Goal: Task Accomplishment & Management: Manage account settings

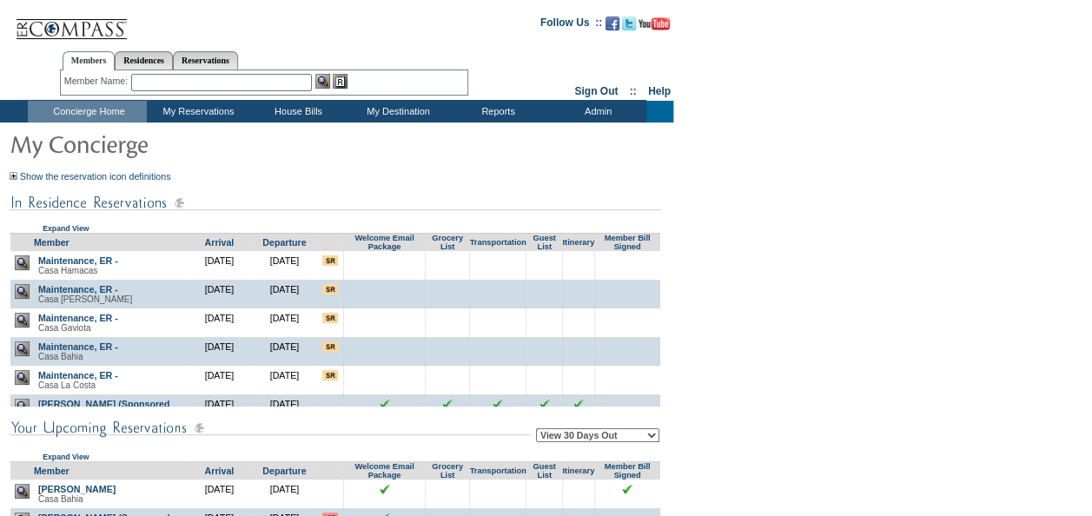
click at [823, 317] on form "Follow Us ::" at bounding box center [543, 385] width 1086 height 763
drag, startPoint x: 938, startPoint y: 248, endPoint x: 869, endPoint y: 146, distance: 123.8
click at [938, 248] on form "Follow Us ::" at bounding box center [543, 385] width 1086 height 763
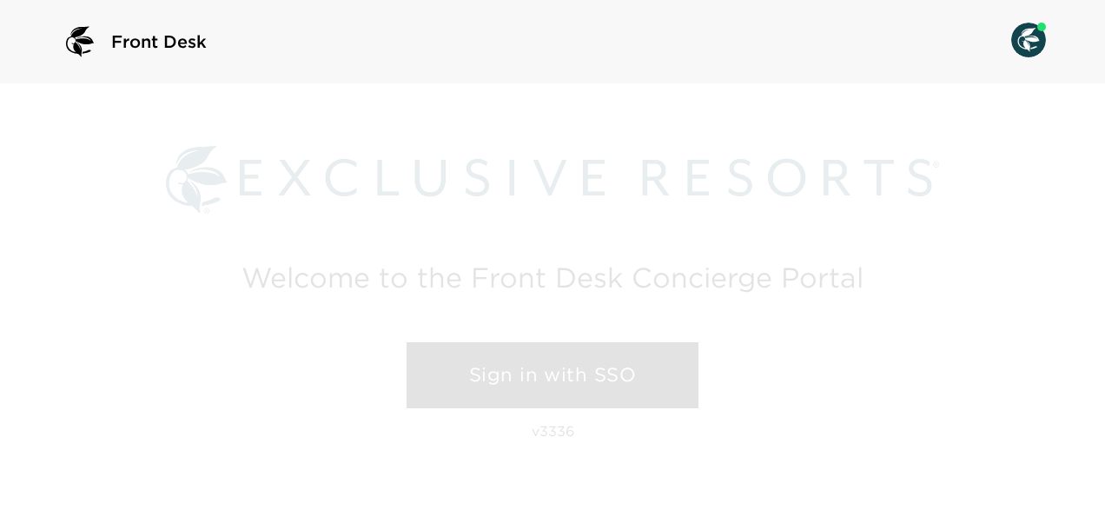
click at [568, 380] on link "Sign in with SSO" at bounding box center [552, 375] width 292 height 66
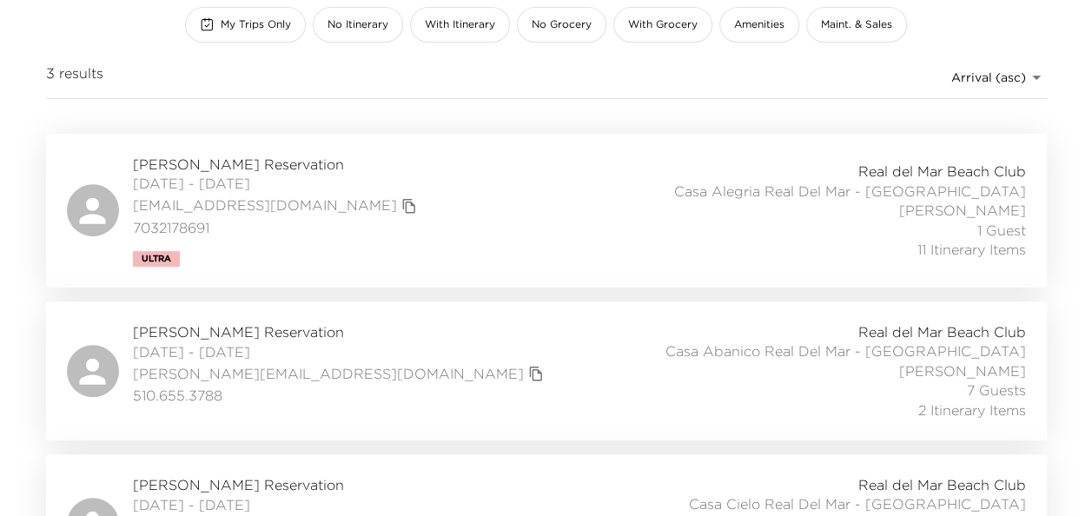
scroll to position [307, 0]
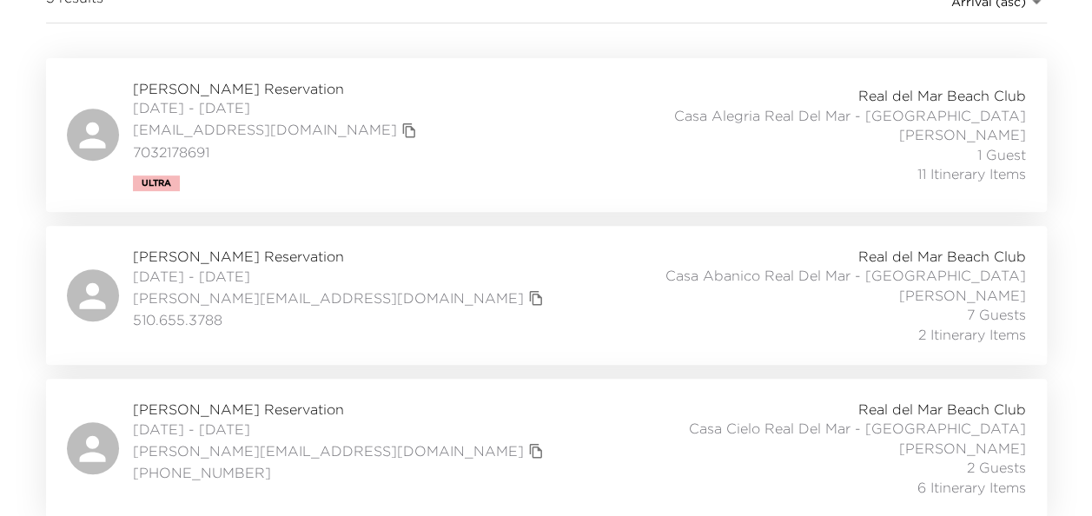
click at [273, 412] on span "Harold Ginsburg Reservation" at bounding box center [340, 409] width 415 height 19
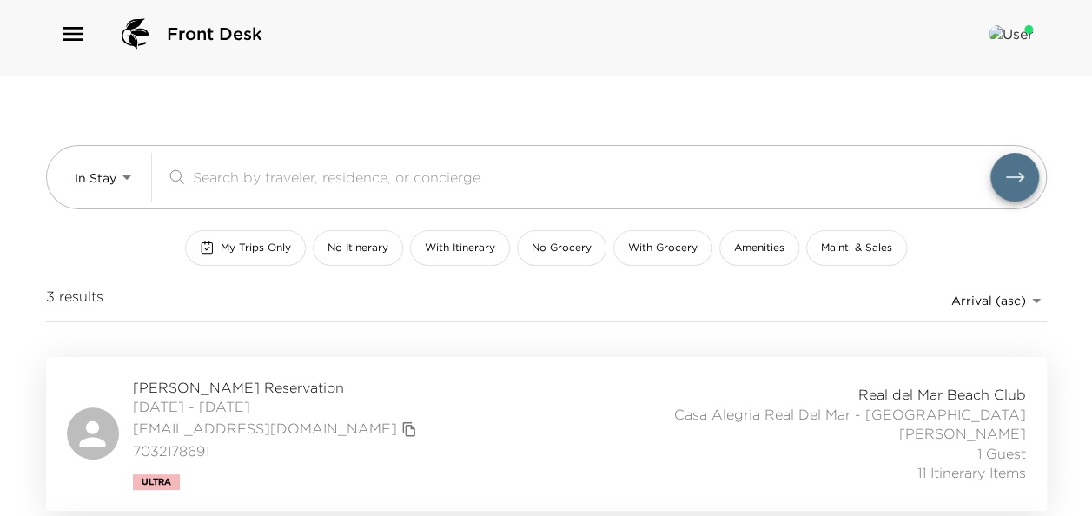
scroll to position [0, 0]
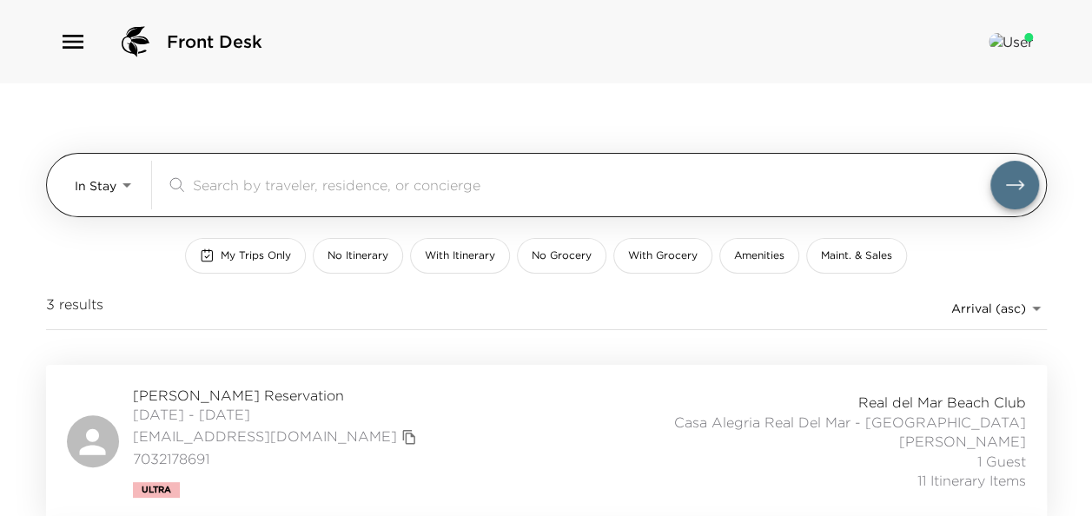
click at [128, 175] on body "Front Desk In Stay In-Stay ​ My Trips Only No Itinerary With Itinerary No Groce…" at bounding box center [546, 258] width 1092 height 516
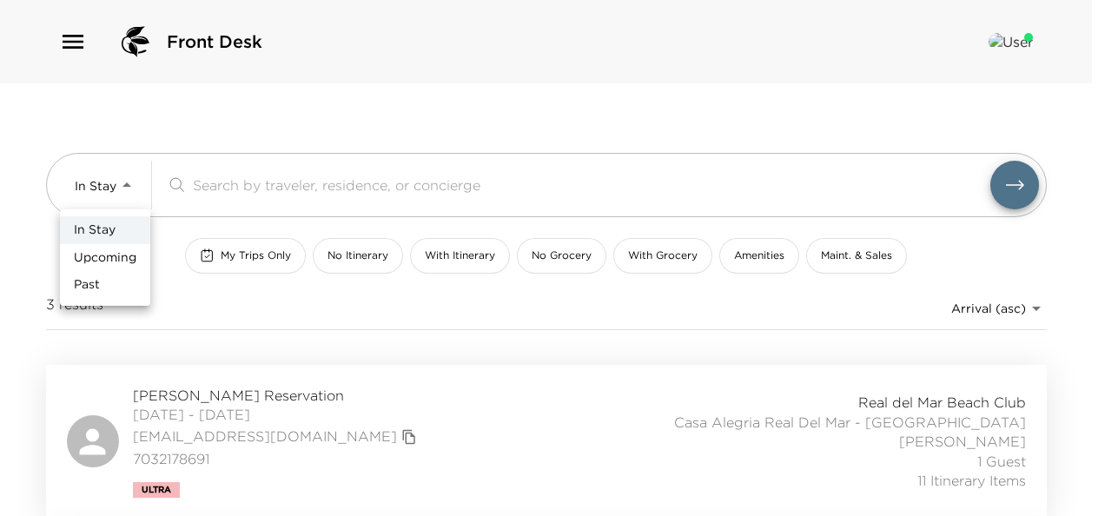
click at [118, 259] on span "Upcoming" at bounding box center [105, 257] width 63 height 17
type input "Upcoming"
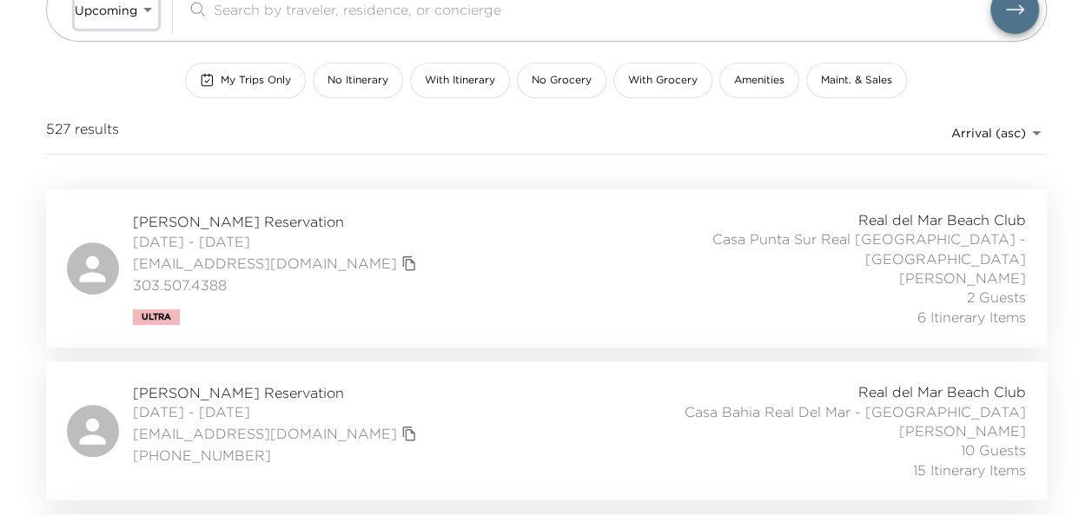
scroll to position [261, 0]
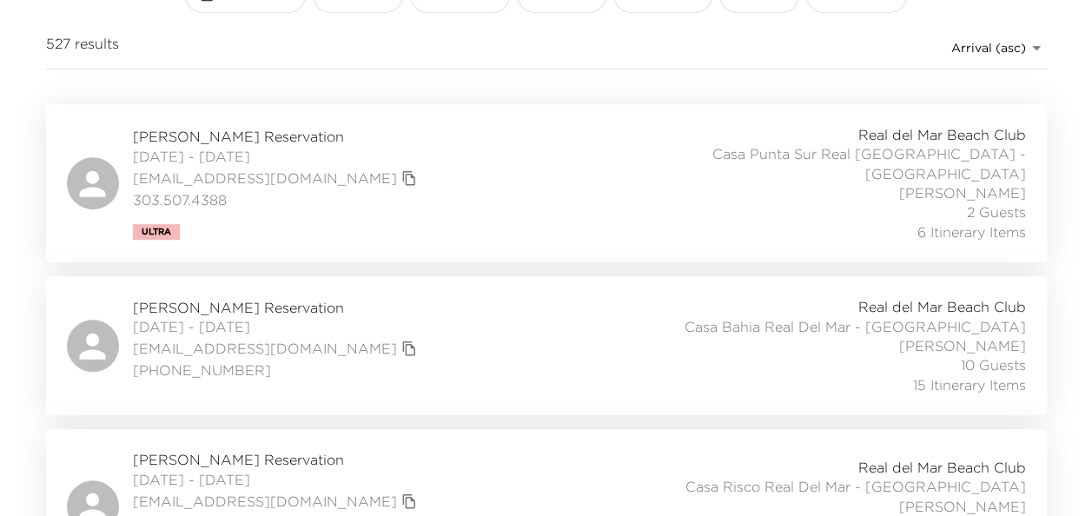
click at [301, 299] on span "Robin Fish Reservation" at bounding box center [277, 307] width 288 height 19
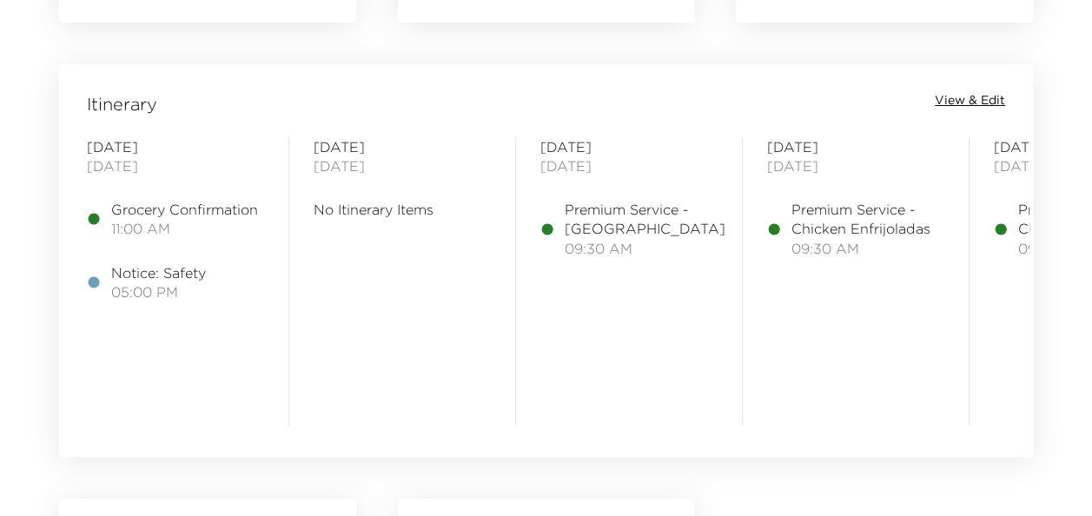
scroll to position [1303, 0]
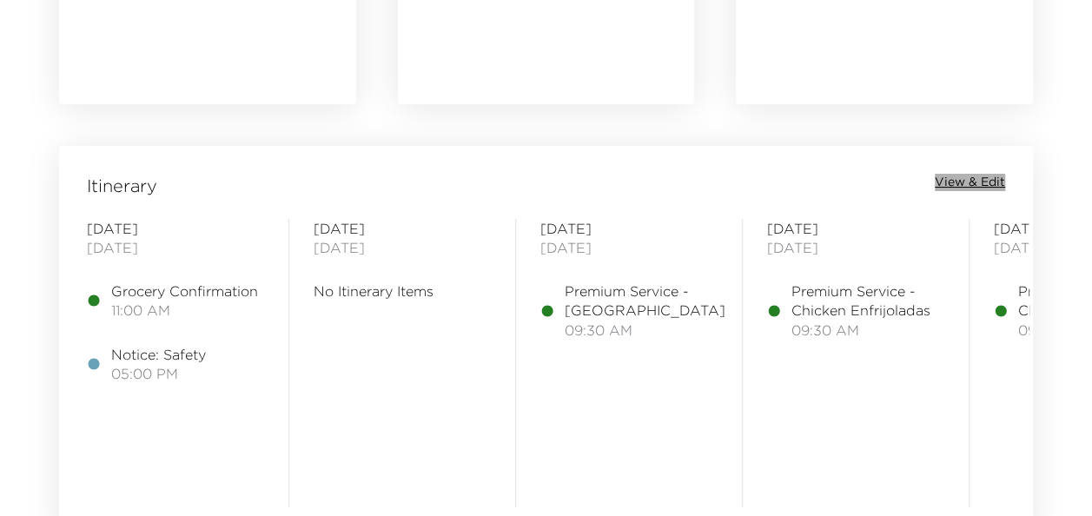
click at [961, 186] on span "View & Edit" at bounding box center [970, 182] width 70 height 17
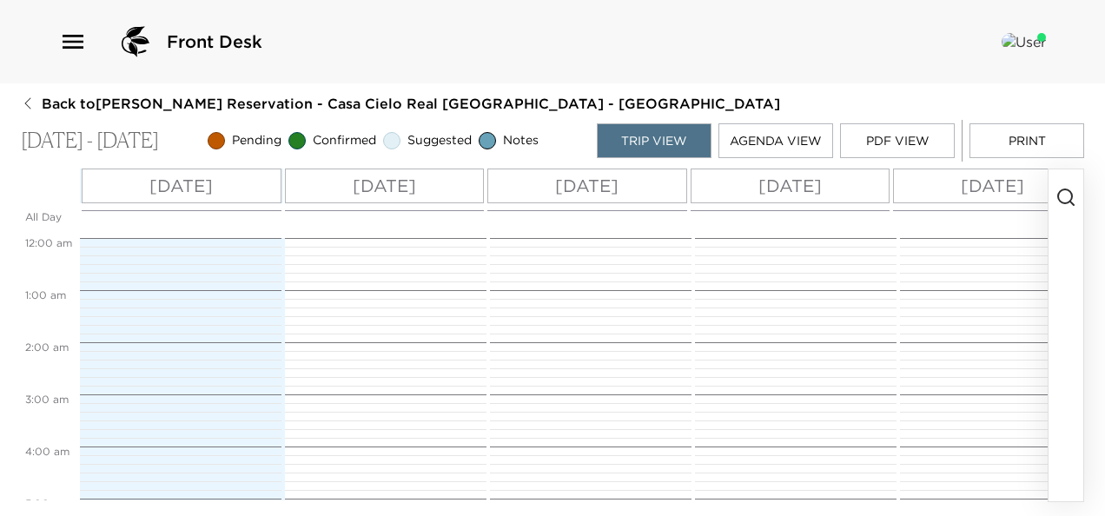
scroll to position [495, 0]
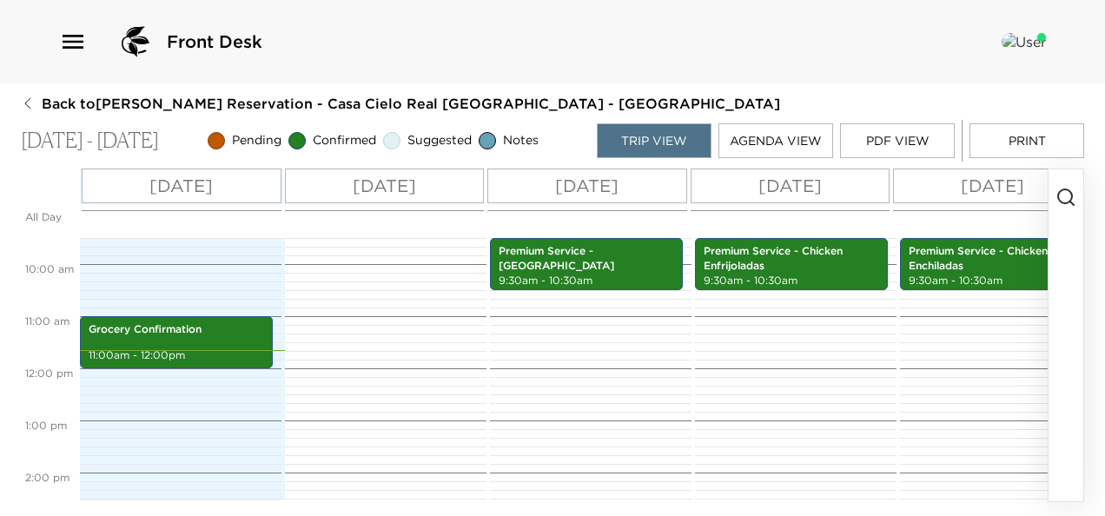
click at [1069, 200] on icon "button" at bounding box center [1065, 197] width 21 height 21
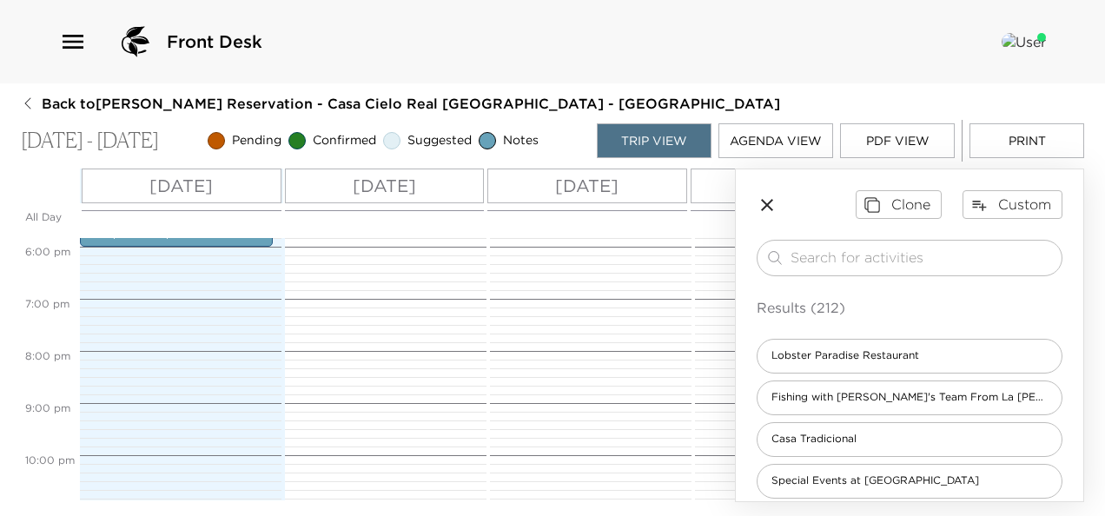
scroll to position [756, 0]
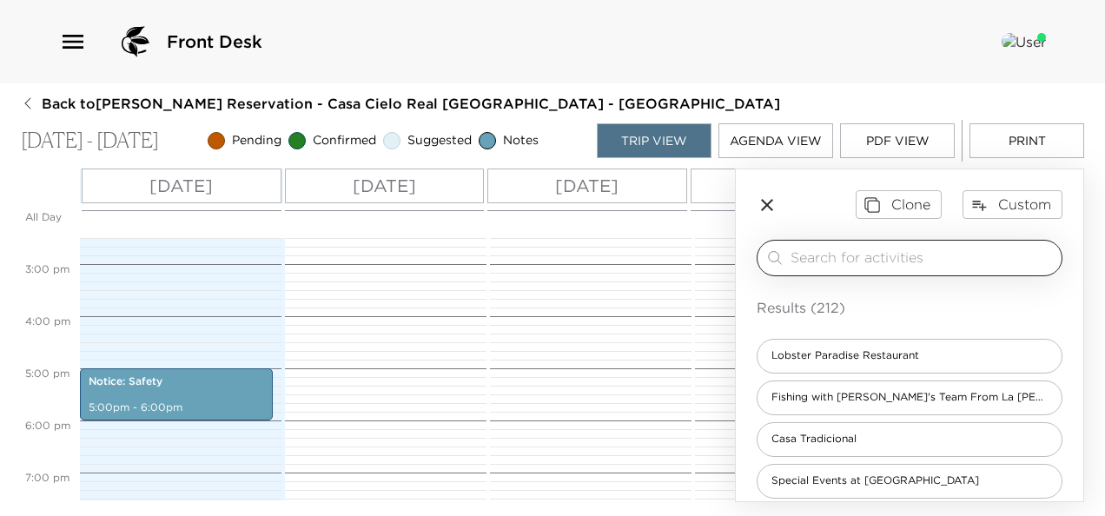
click at [936, 260] on input "search" at bounding box center [922, 258] width 264 height 20
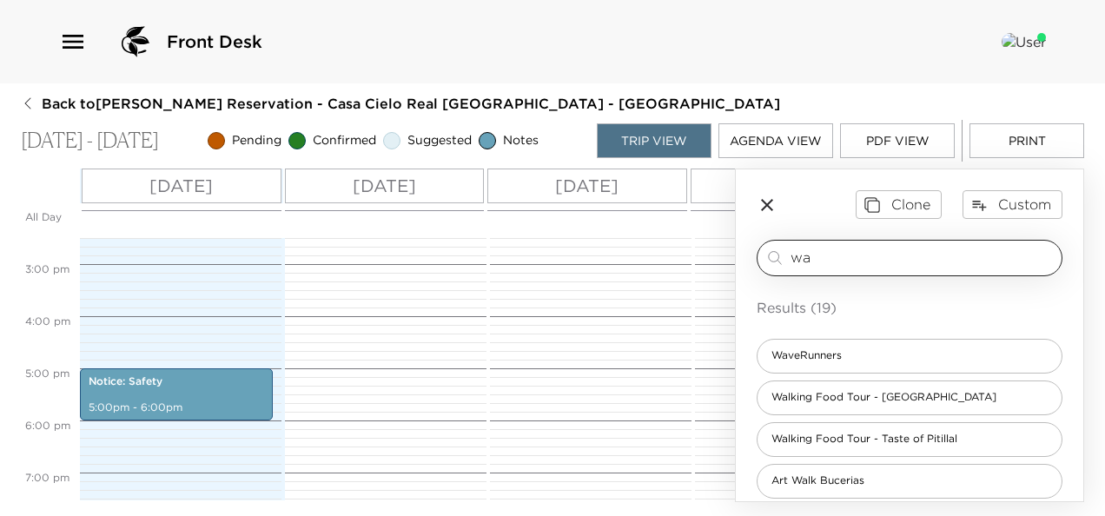
type input "w"
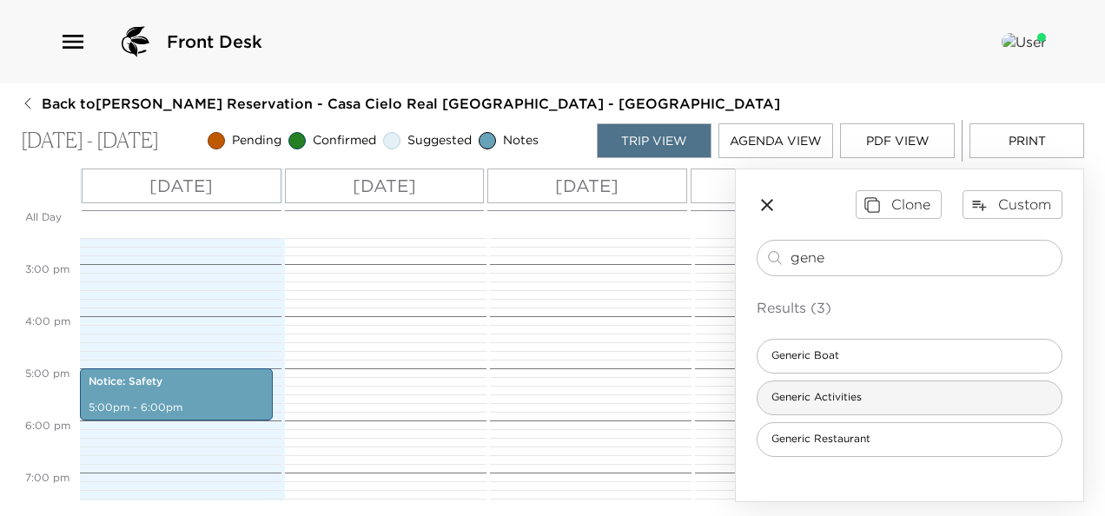
type input "gene"
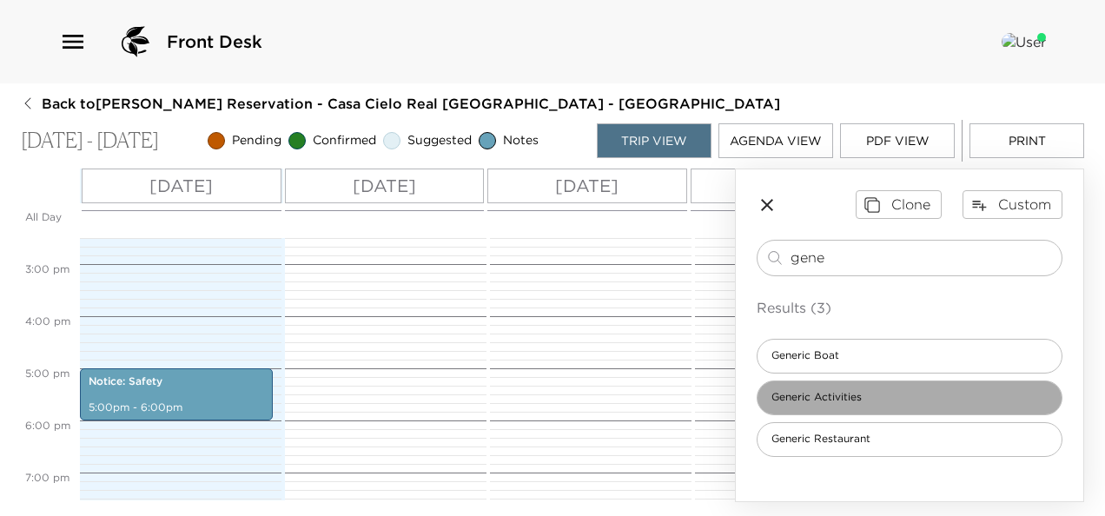
click at [907, 398] on div "Generic Activities" at bounding box center [909, 397] width 306 height 35
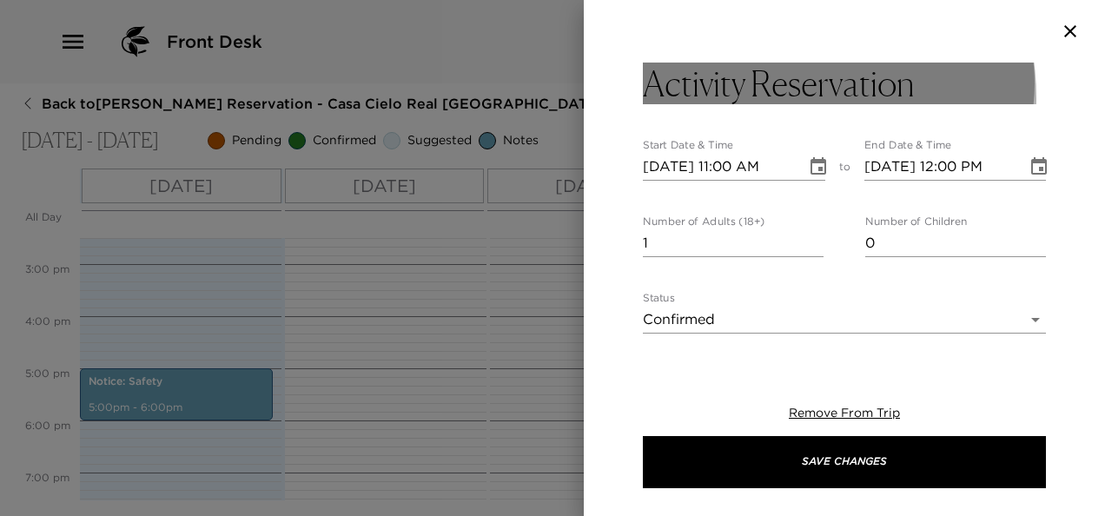
click at [757, 98] on h3 "Activity Reservation" at bounding box center [779, 84] width 272 height 42
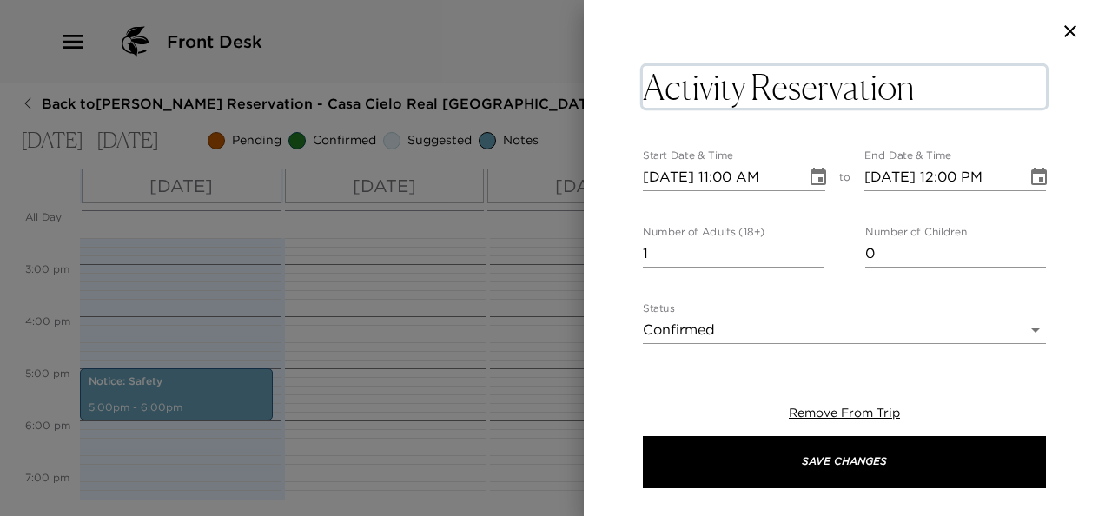
click at [757, 97] on textarea "Activity Reservation" at bounding box center [844, 87] width 403 height 42
type textarea "G"
type textarea "Bar Tender arrival"
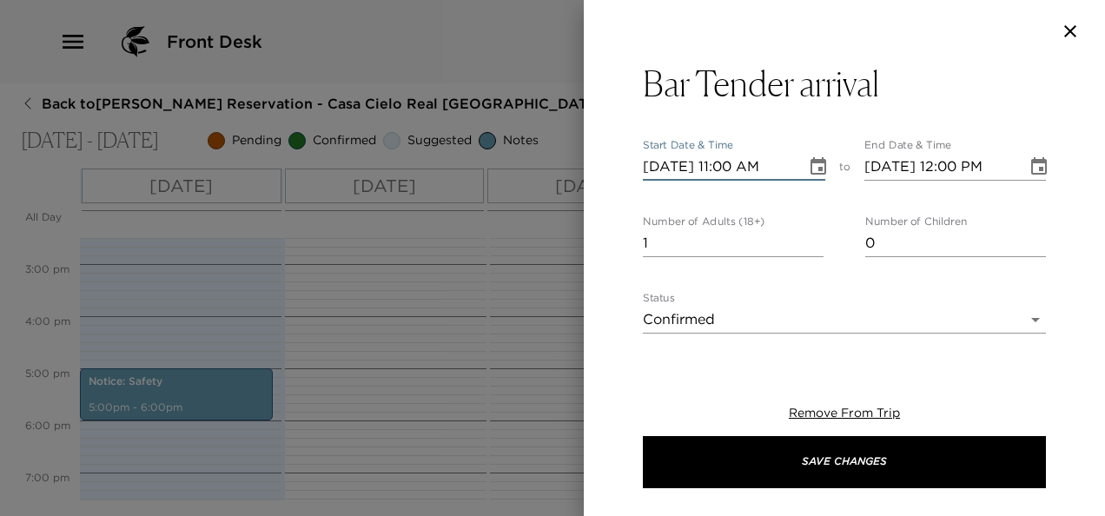
type input "10/03/2025 11:00 AM"
type input "10/03/2025 12:00 PM"
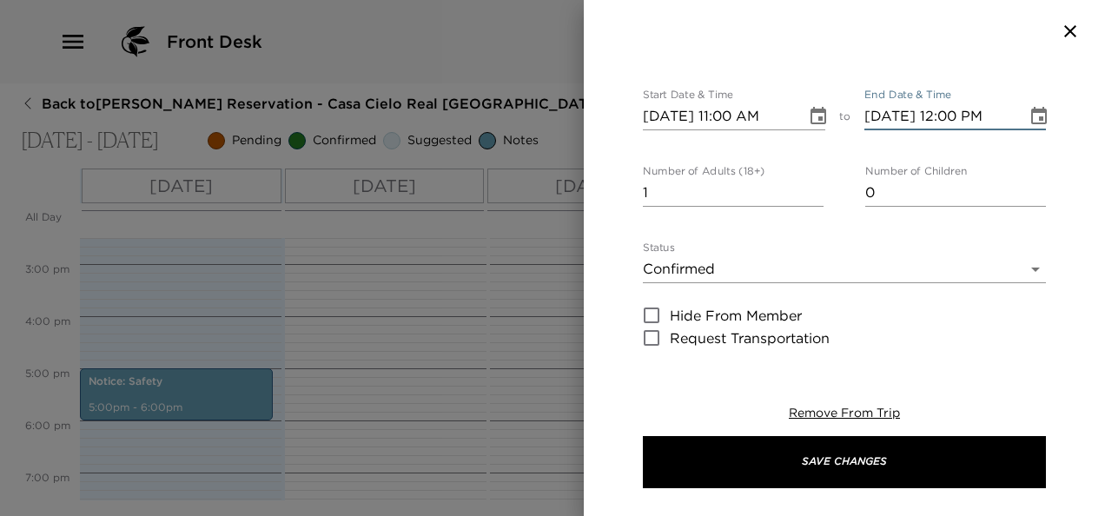
scroll to position [87, 0]
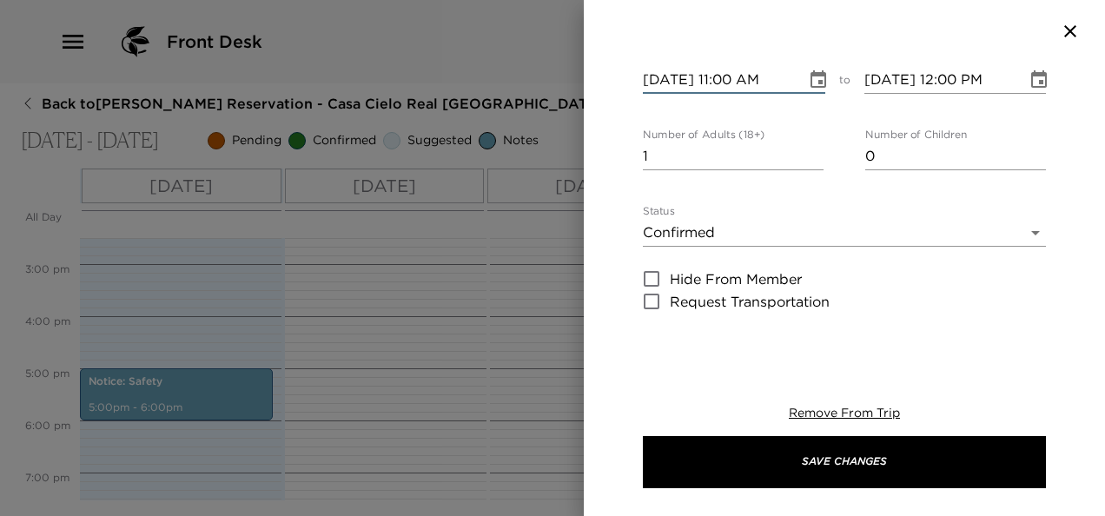
click at [734, 80] on input "10/03/2025 11:00 AM" at bounding box center [718, 80] width 151 height 28
type input "10/03/2025 01:00 PM"
type input "10/03/2025 02:00 PM"
type input "10/03/2025 01:00 PM"
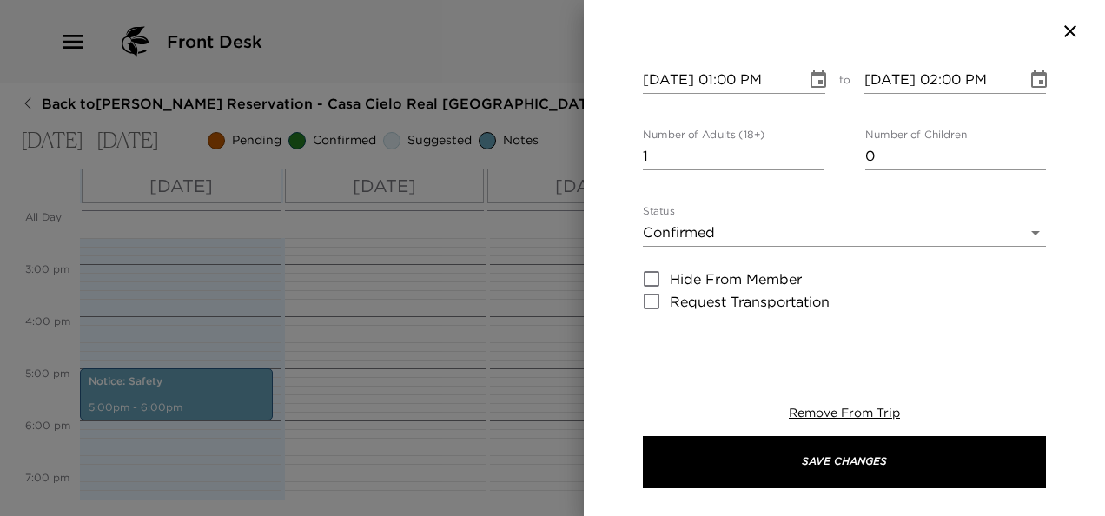
click at [815, 81] on icon "Choose date, selected date is Oct 3, 2025" at bounding box center [818, 78] width 16 height 17
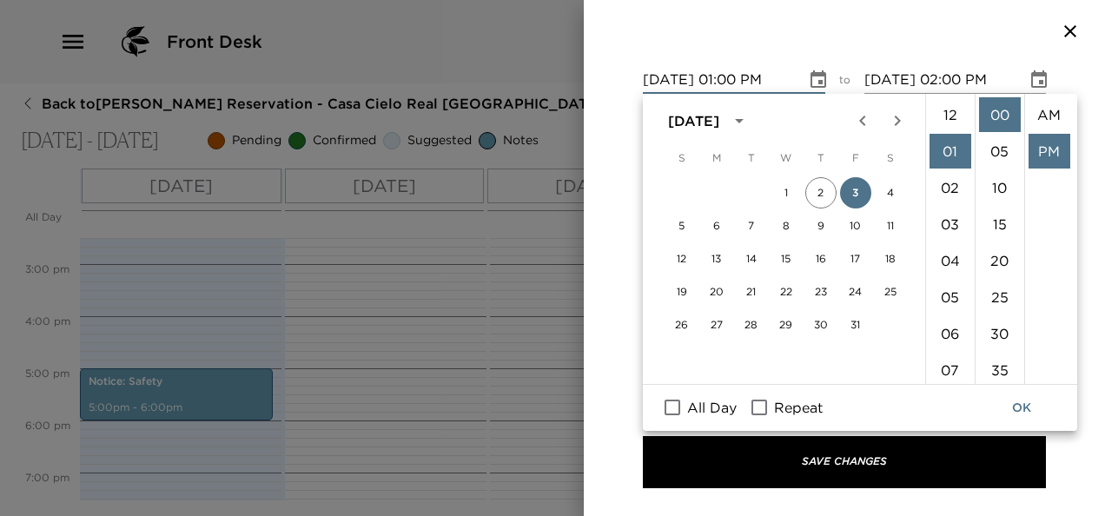
scroll to position [36, 0]
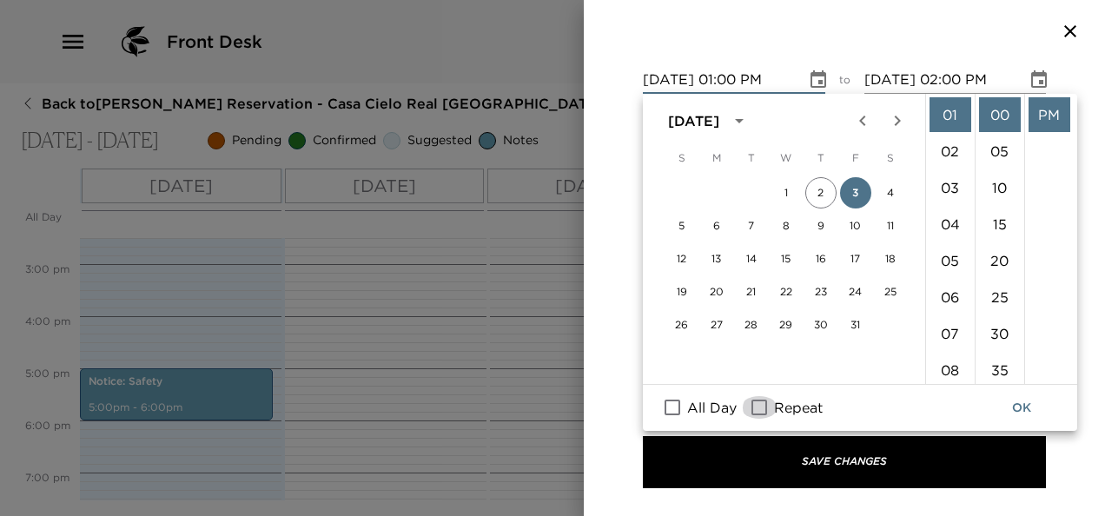
click at [754, 405] on input "Repeat" at bounding box center [759, 407] width 36 height 23
checkbox input "true"
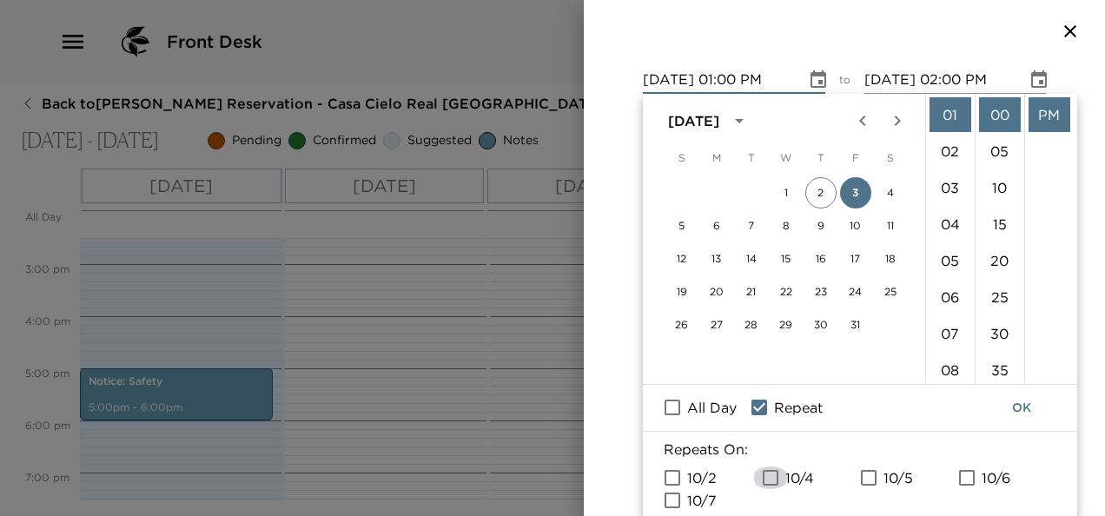
click at [776, 478] on input "10/4" at bounding box center [770, 477] width 36 height 23
checkbox input "true"
click at [866, 475] on input "10/5" at bounding box center [868, 477] width 36 height 23
checkbox input "true"
click at [969, 474] on input "10/6" at bounding box center [966, 477] width 36 height 23
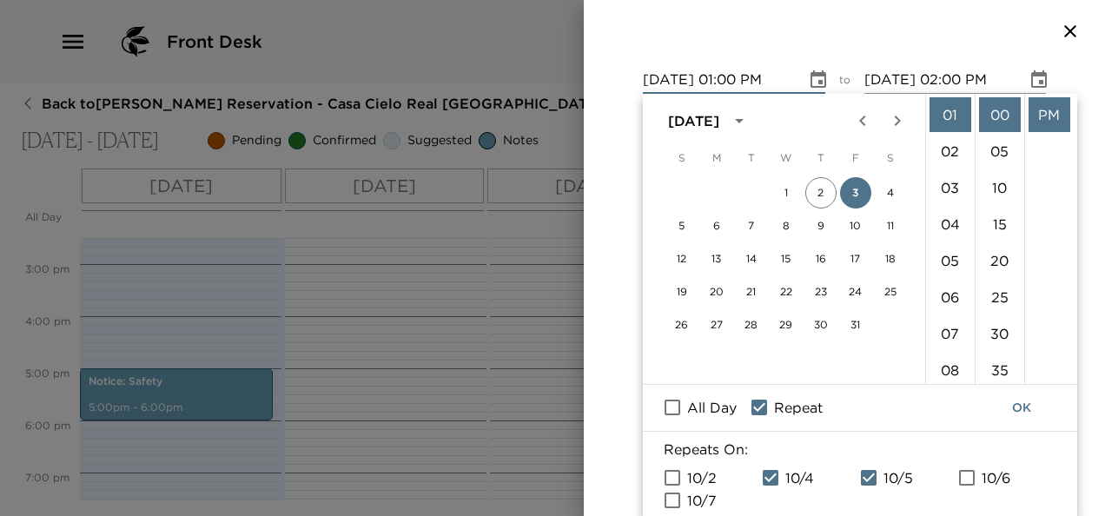
checkbox input "true"
click at [1023, 398] on button "OK" at bounding box center [1022, 408] width 56 height 32
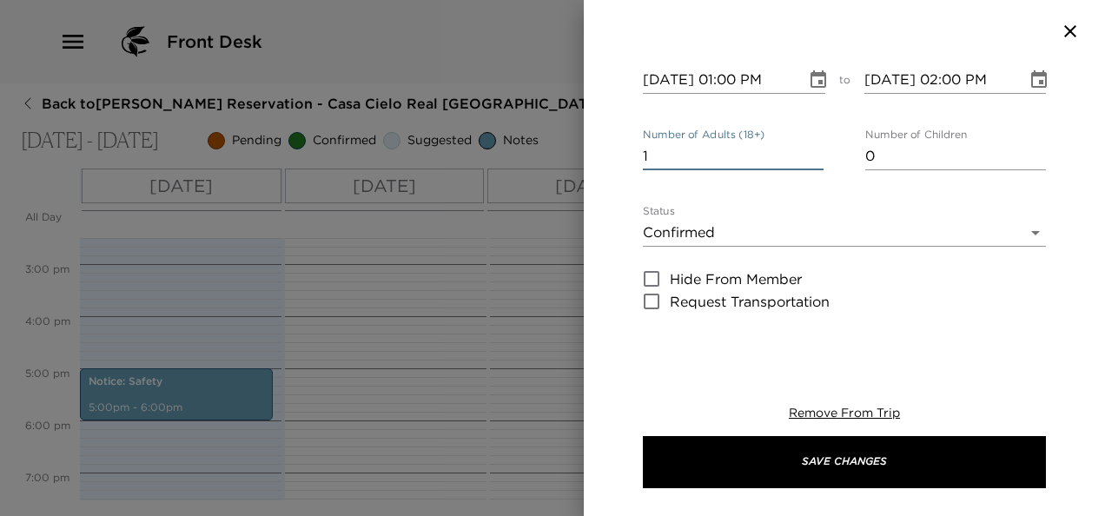
click at [730, 157] on input "1" at bounding box center [733, 156] width 181 height 28
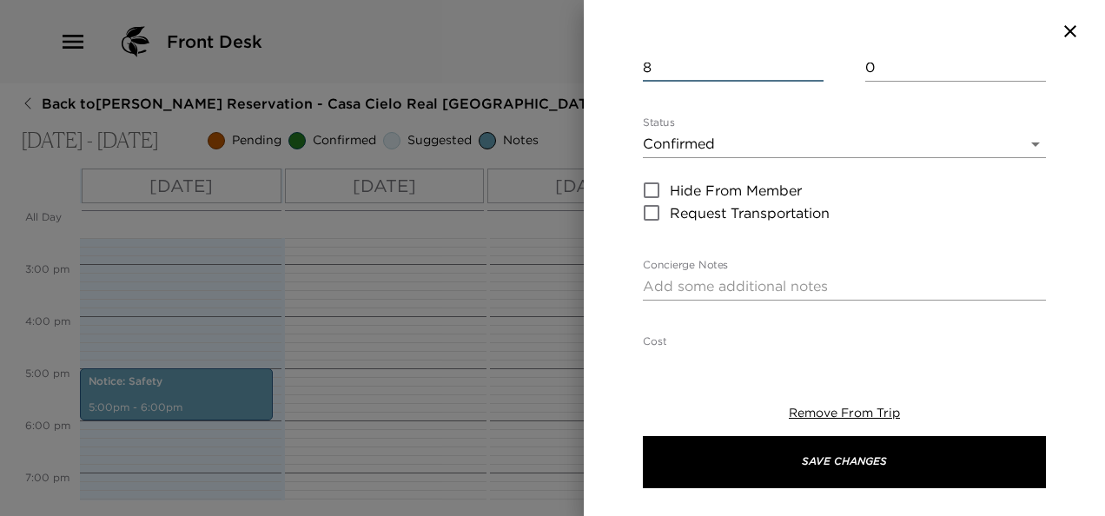
scroll to position [261, 0]
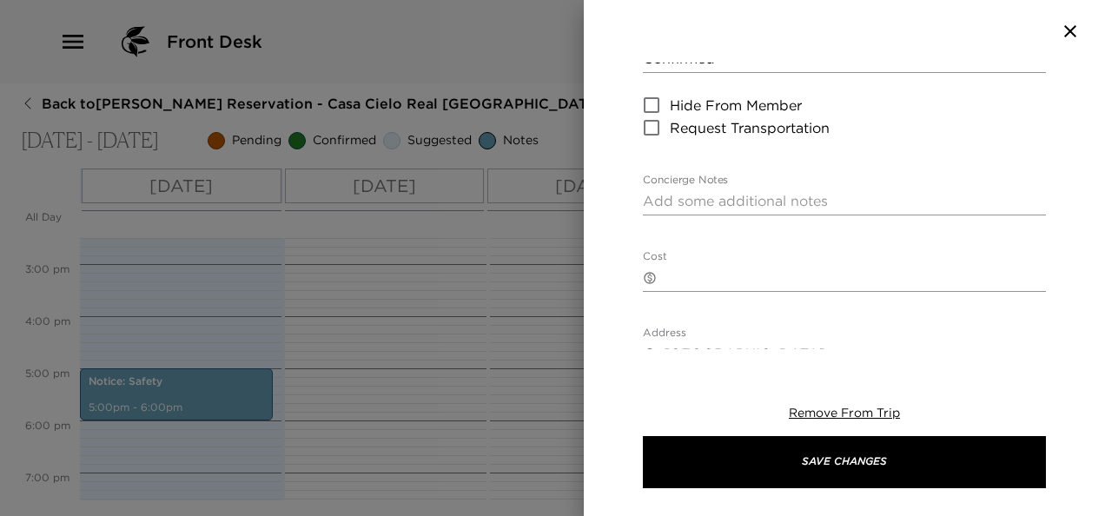
type input "8"
click at [775, 206] on textarea "Concierge Notes" at bounding box center [844, 201] width 403 height 20
paste textarea "Bar Tender 3.00 pm Wine: Beverages are not arranged as part of the menu, but th…"
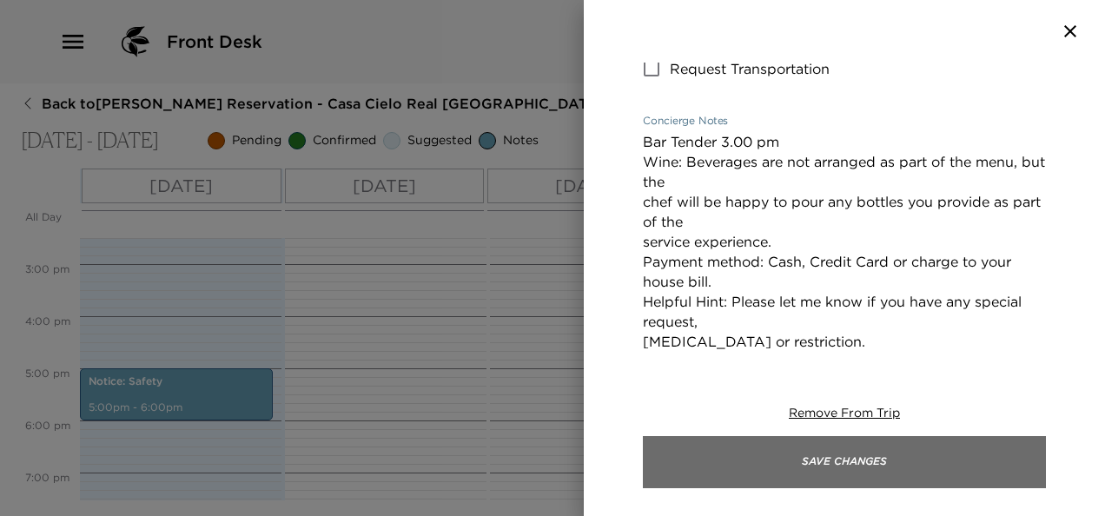
type textarea "Bar Tender 3.00 pm Wine: Beverages are not arranged as part of the menu, but th…"
click at [880, 459] on button "Save Changes" at bounding box center [844, 462] width 403 height 52
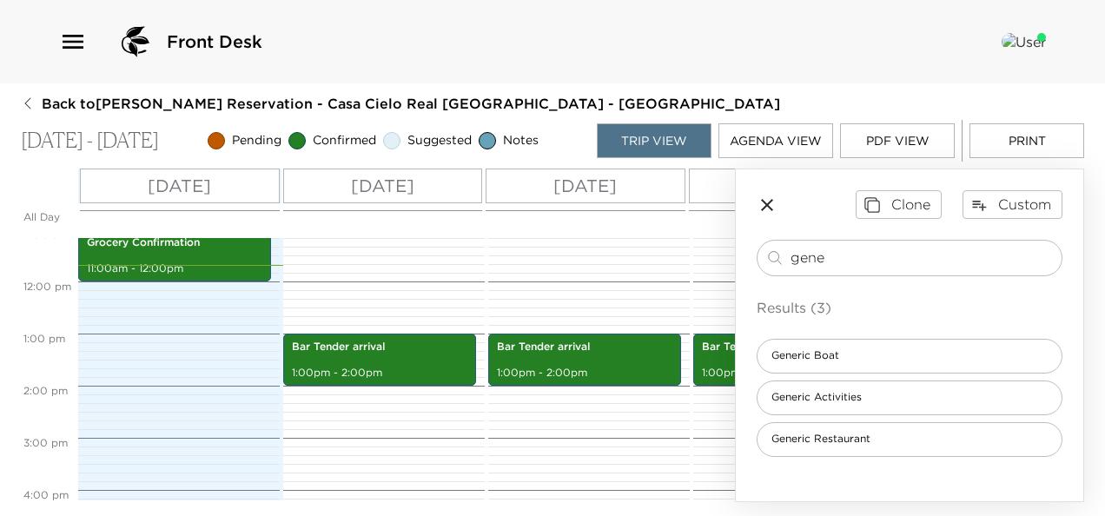
scroll to position [0, 1]
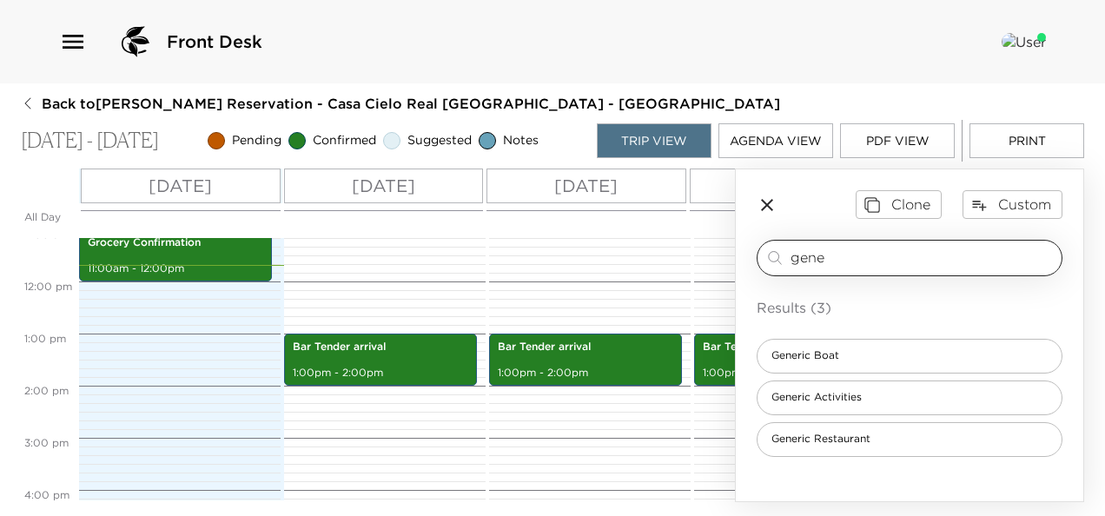
click at [844, 260] on input "gene" at bounding box center [922, 258] width 264 height 20
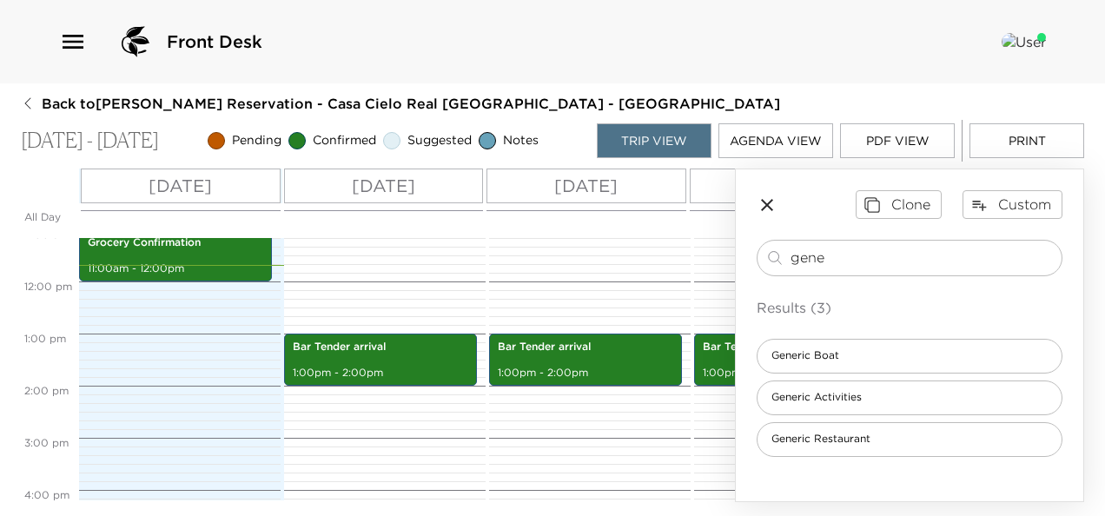
drag, startPoint x: 934, startPoint y: 259, endPoint x: 723, endPoint y: 261, distance: 211.1
click at [723, 261] on div "All Day Thu 10/02 Fri 10/03 Sat 10/04 Sun 10/05 Mon 10/06 Tue 10/07 12:00 AM 1:…" at bounding box center [552, 335] width 1063 height 334
type input "chef"
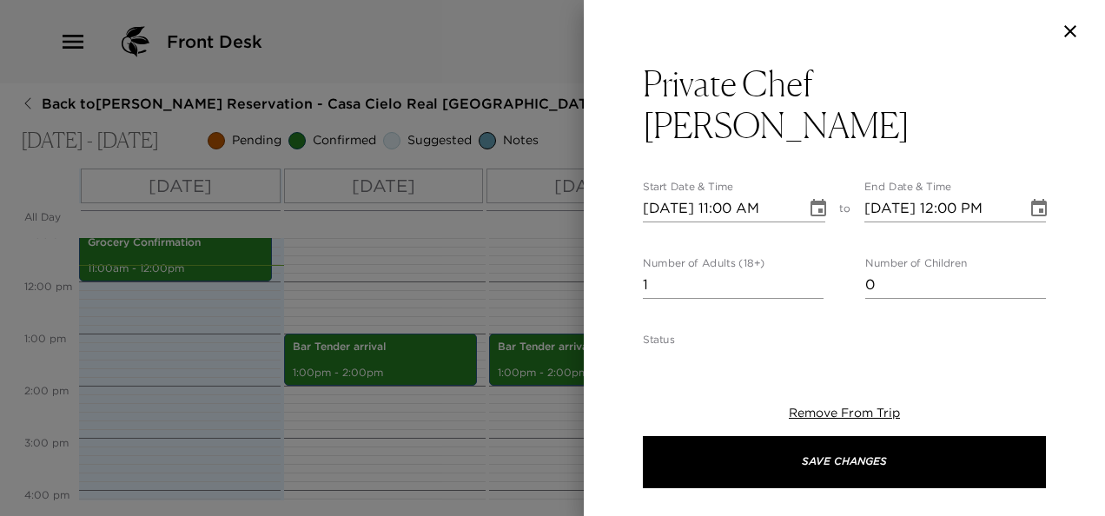
type textarea "Your chef will be cooking and serving the meal at your house tonight. Menu Sele…"
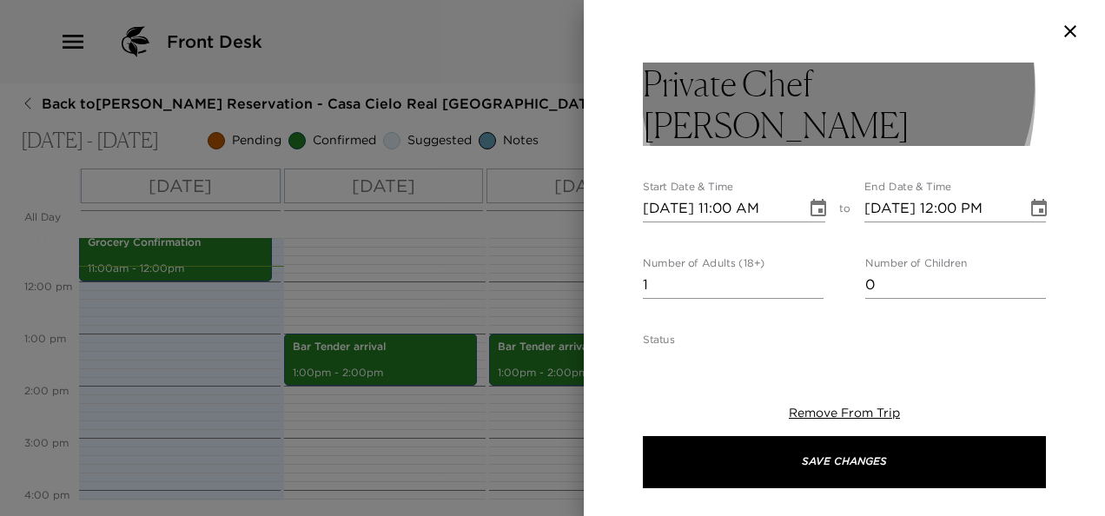
click at [762, 90] on h3 "Private Chef Dinner" at bounding box center [844, 104] width 403 height 83
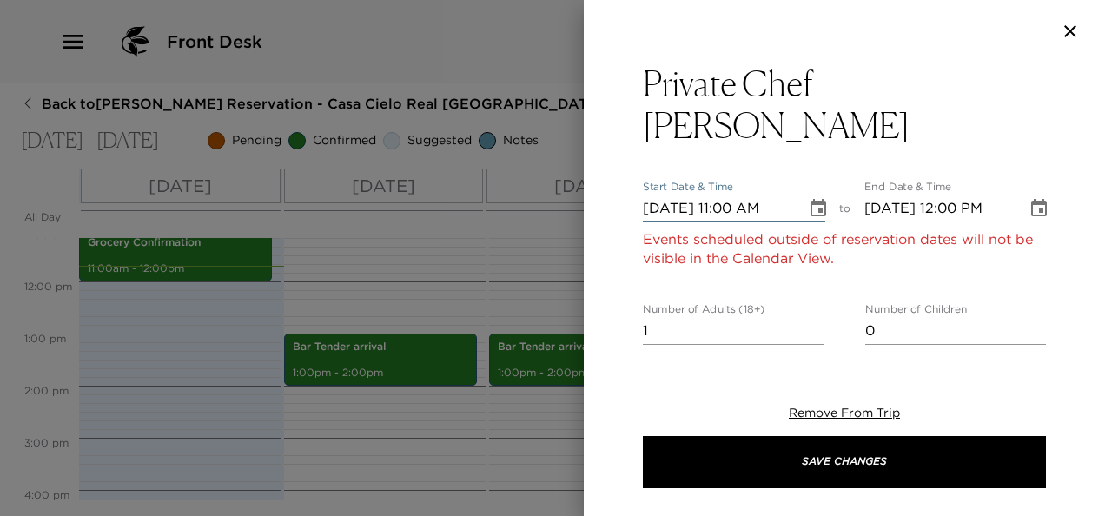
type input "10/03/2025 11:00 AM"
type input "10/03/2025 12:00 PM"
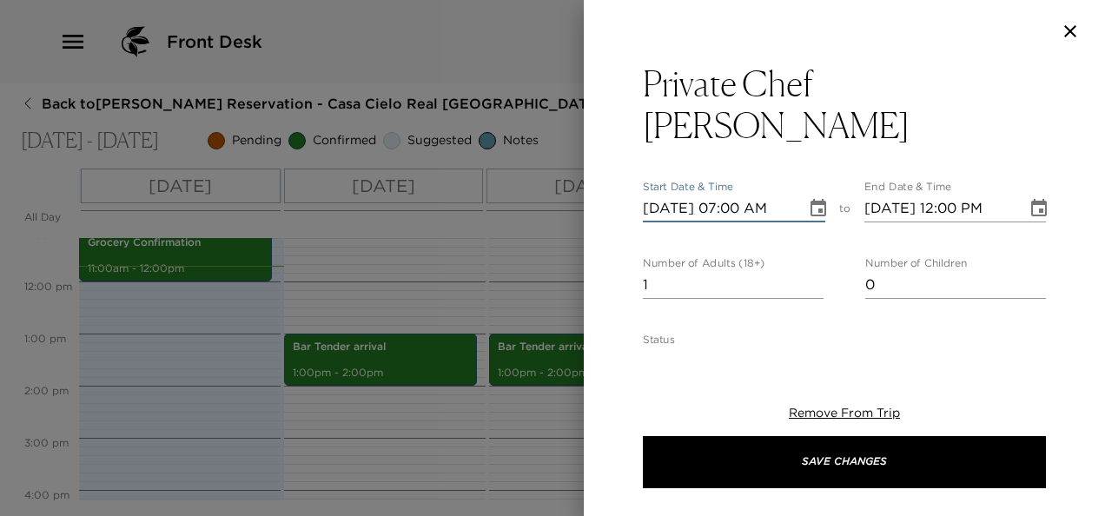
type input "10/03/2025 07:00 PM"
type input "10/03/2025 08:00 PM"
type input "10/03/2025 07:00 PM"
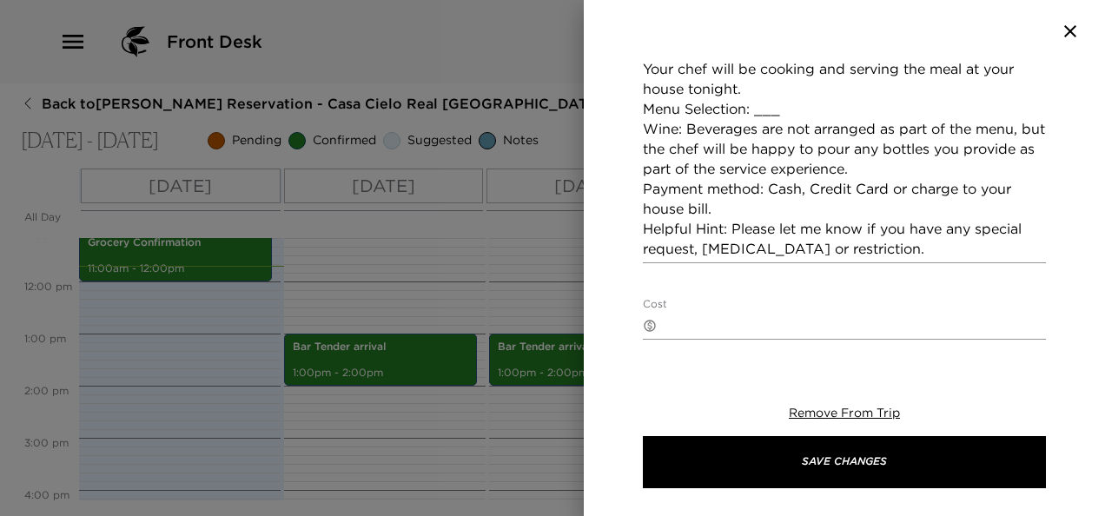
scroll to position [434, 0]
type input "7"
click at [774, 70] on textarea "Your chef will be cooking and serving the meal at your house tonight. Menu Sele…" at bounding box center [844, 159] width 403 height 200
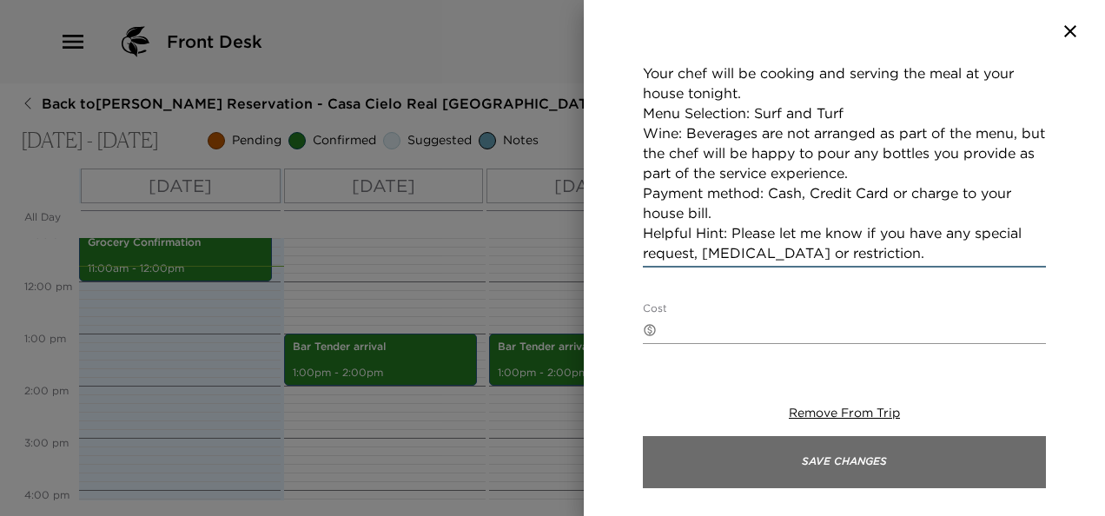
scroll to position [431, 0]
type textarea "Your chef will be cooking and serving the meal at your house tonight. Menu Sele…"
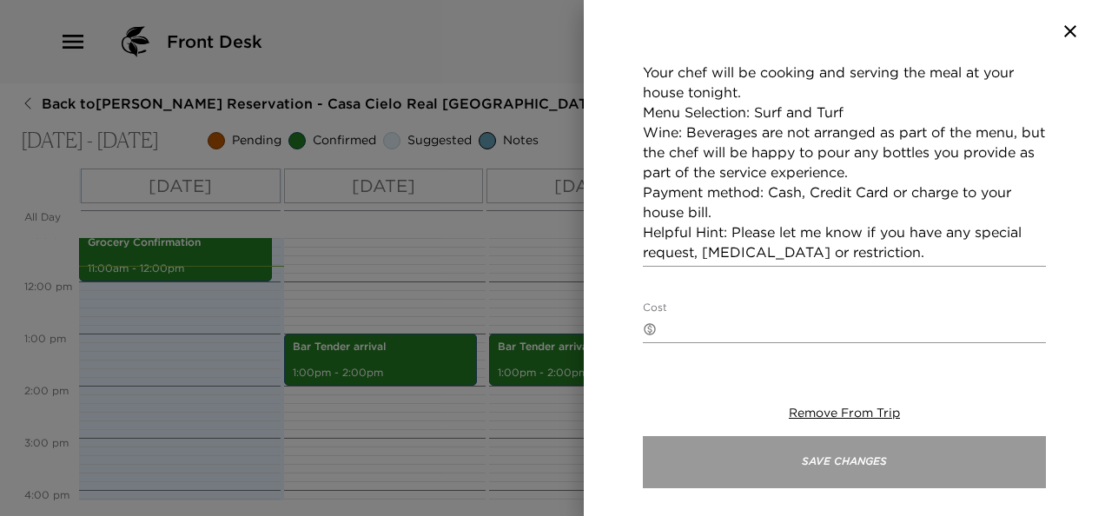
click at [823, 452] on button "Save Changes" at bounding box center [844, 462] width 403 height 52
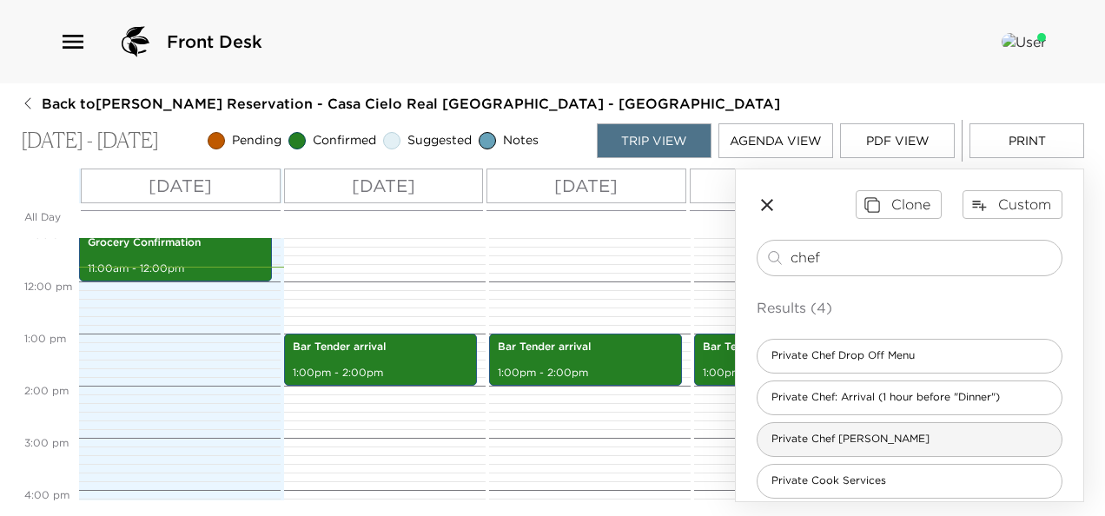
click at [860, 438] on span "Private Chef Dinner" at bounding box center [850, 439] width 186 height 15
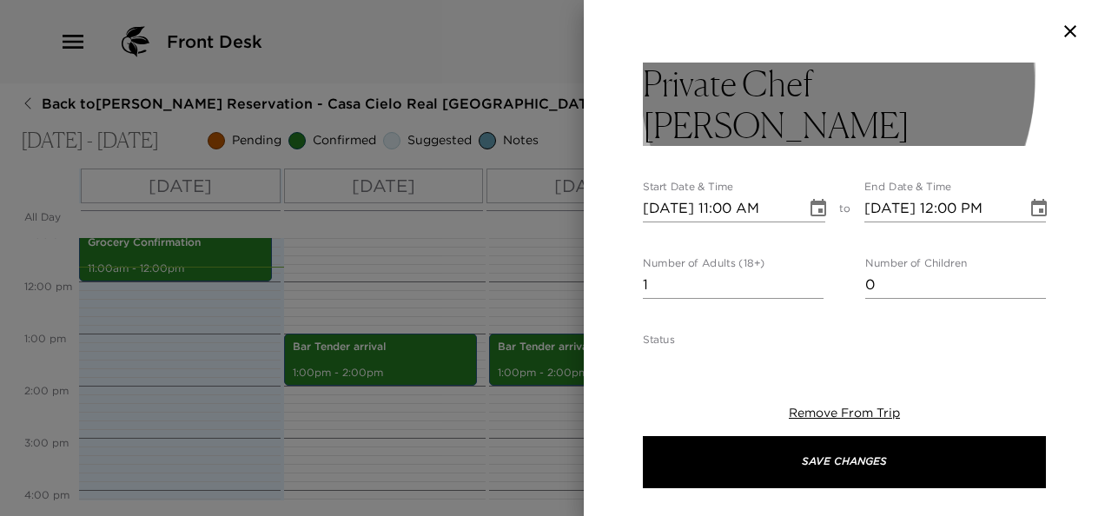
click at [783, 76] on h3 "Private Chef Dinner" at bounding box center [844, 104] width 403 height 83
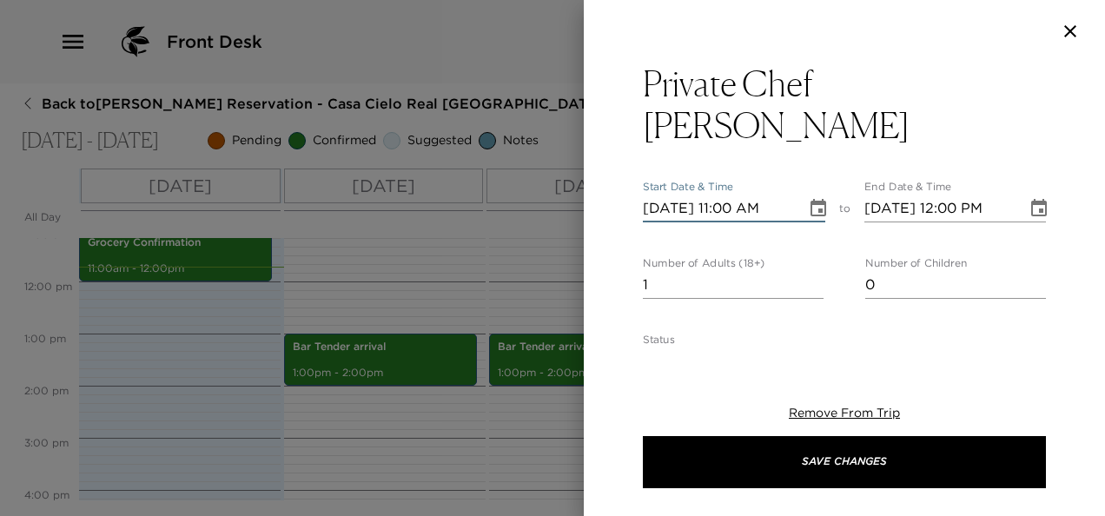
type input "10/31/2025 11:00 AM"
type input "10/31/2025 12:00 PM"
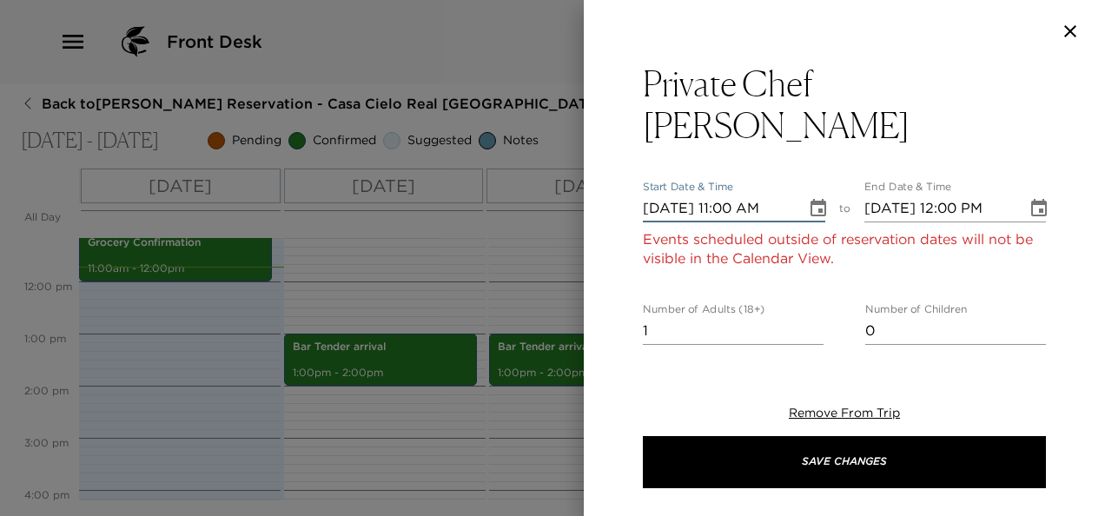
type input "10/01/2025 11:00 AM"
type input "10/01/2025 12:00 PM"
type input "10/02/2025 11:00 AM"
type input "10/02/2025 12:00 PM"
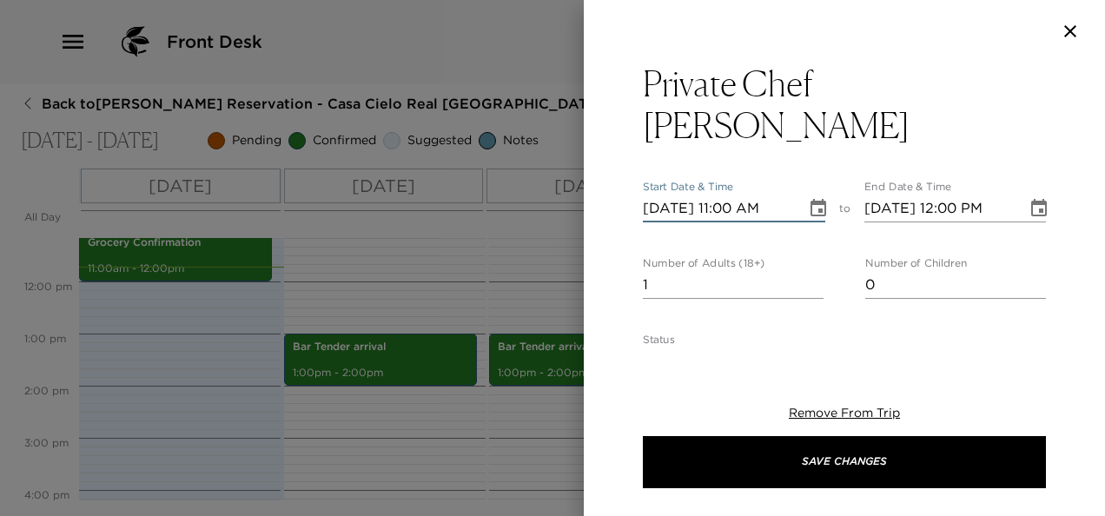
type input "10/03/2025 11:00 AM"
type input "10/03/2025 12:00 PM"
type input "10/04/2025 11:00 AM"
type input "10/04/2025 12:00 PM"
type input "10/05/2025 11:00 AM"
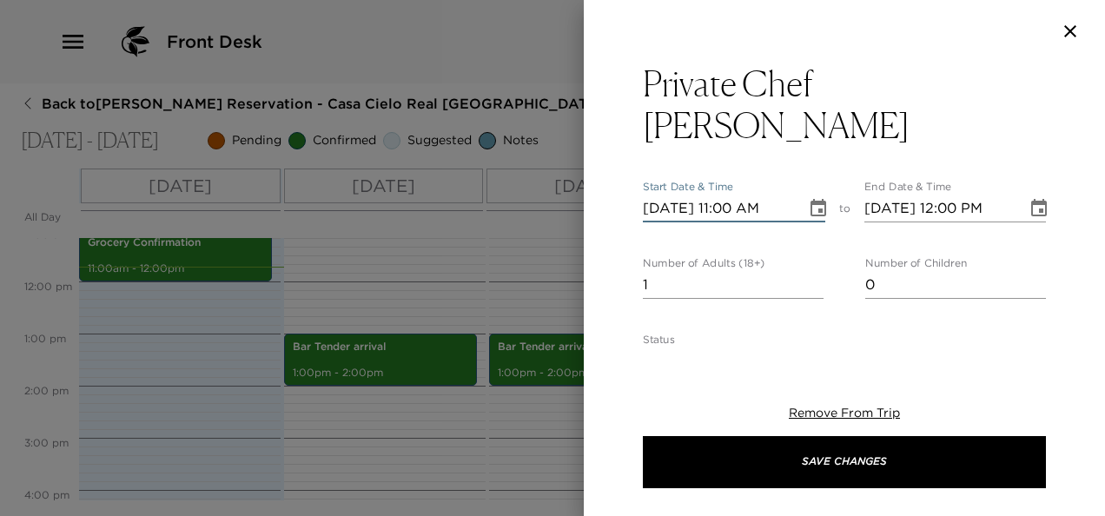
type input "10/05/2025 12:00 PM"
type input "10/05/2025 07:00 PM"
type input "10/05/2025 08:00 PM"
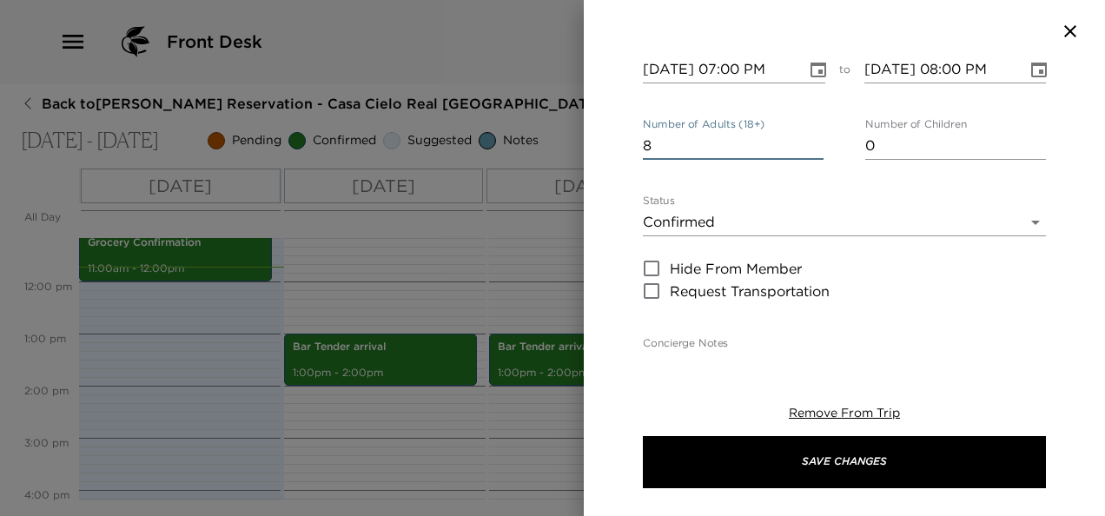
scroll to position [347, 0]
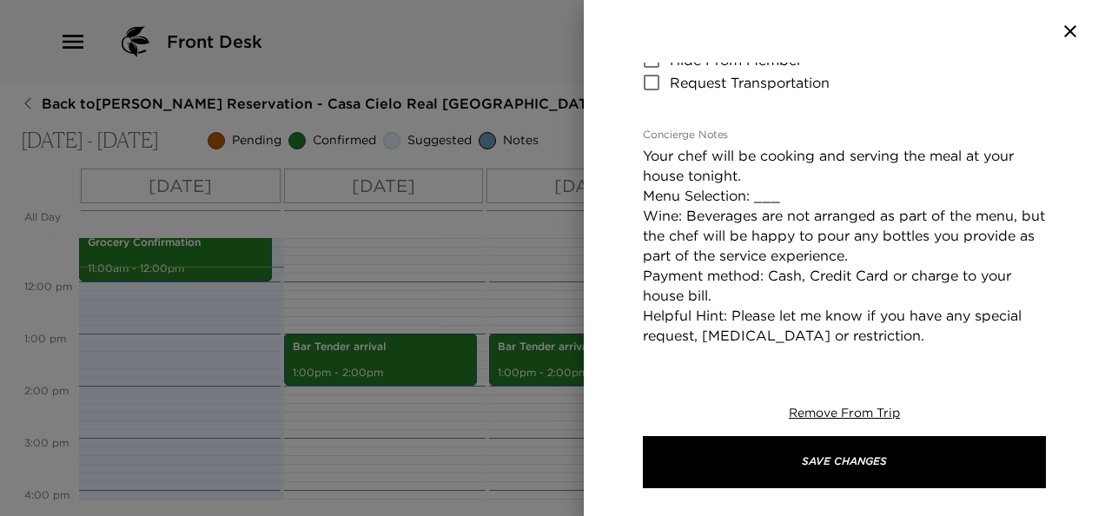
type input "8"
click at [767, 151] on textarea "Your chef will be cooking and serving the meal at your house tonight. Menu Sele…" at bounding box center [844, 246] width 403 height 200
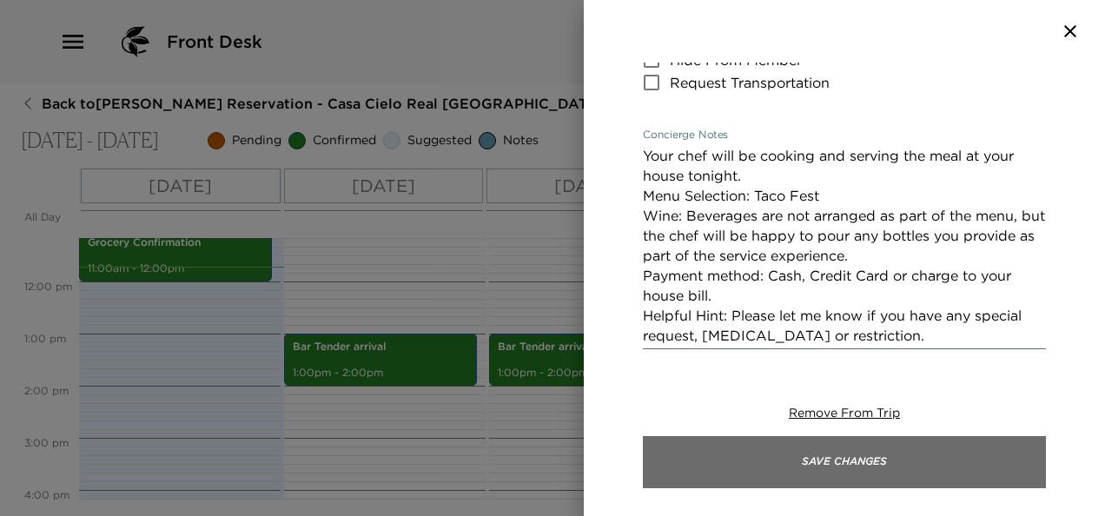
type textarea "Your chef will be cooking and serving the meal at your house tonight. Menu Sele…"
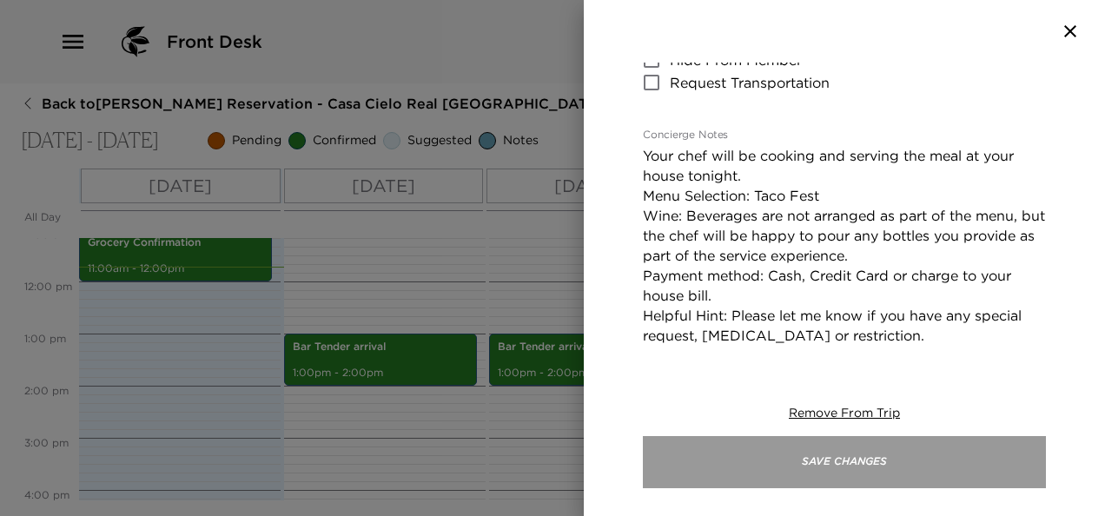
click at [803, 451] on button "Save Changes" at bounding box center [844, 462] width 403 height 52
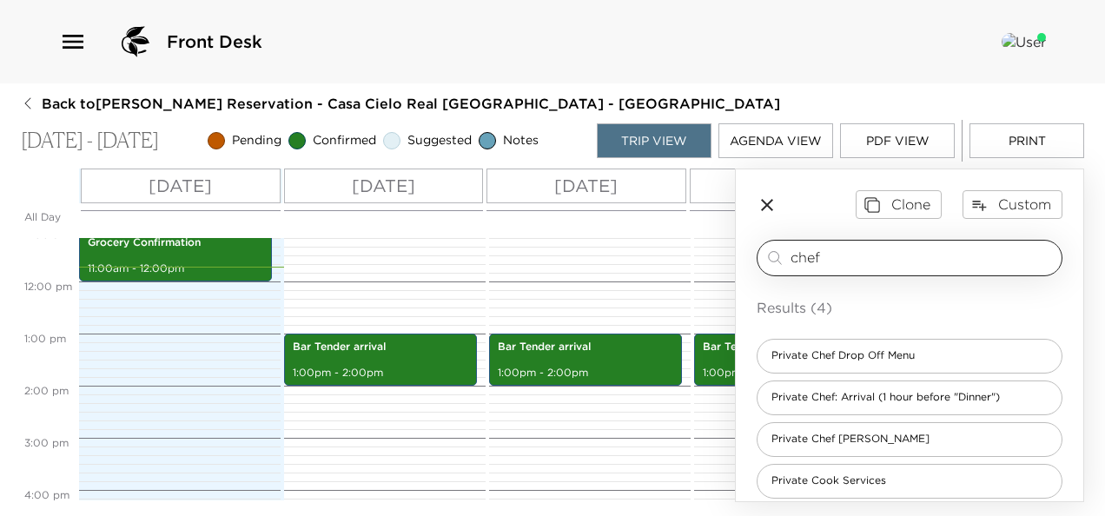
drag, startPoint x: 823, startPoint y: 265, endPoint x: 854, endPoint y: 262, distance: 30.5
click at [823, 265] on input "chef" at bounding box center [922, 258] width 264 height 20
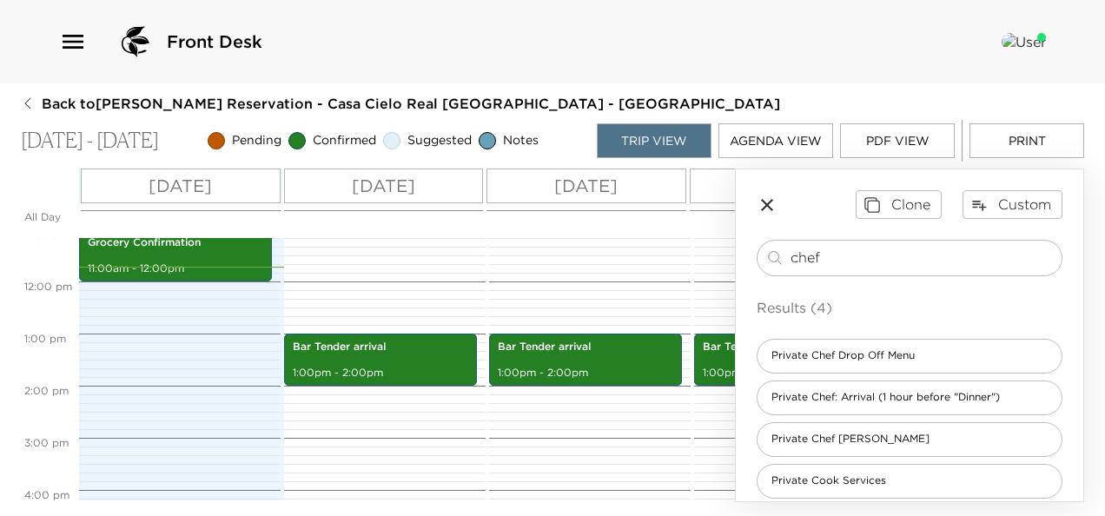
drag, startPoint x: 762, startPoint y: 257, endPoint x: 710, endPoint y: 254, distance: 51.3
click at [710, 254] on div "All Day Thu 10/02 Fri 10/03 Sat 10/04 Sun 10/05 Mon 10/06 Tue 10/07 12:00 AM 1:…" at bounding box center [552, 335] width 1063 height 334
type input "club"
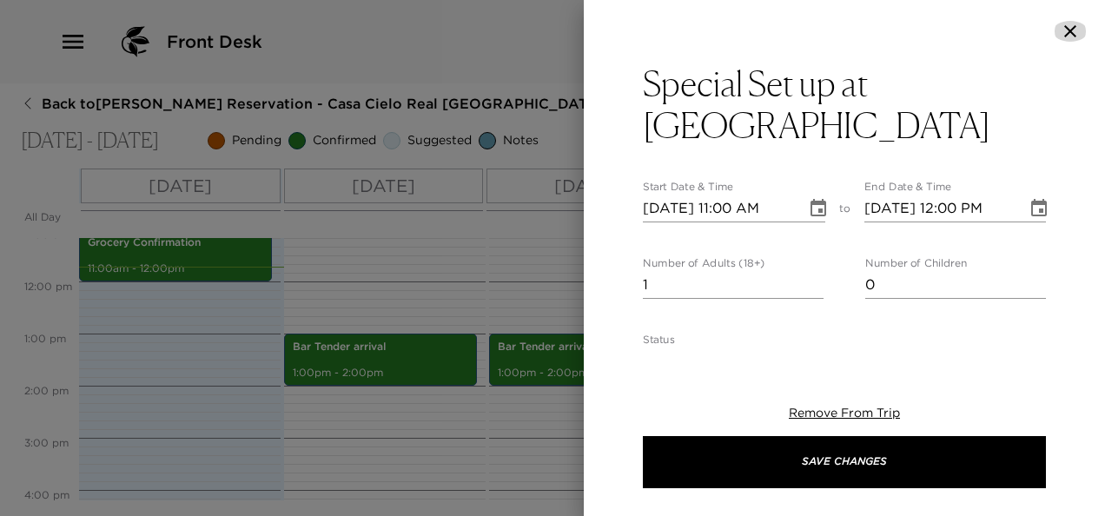
click at [1076, 34] on icon "button" at bounding box center [1070, 31] width 21 height 21
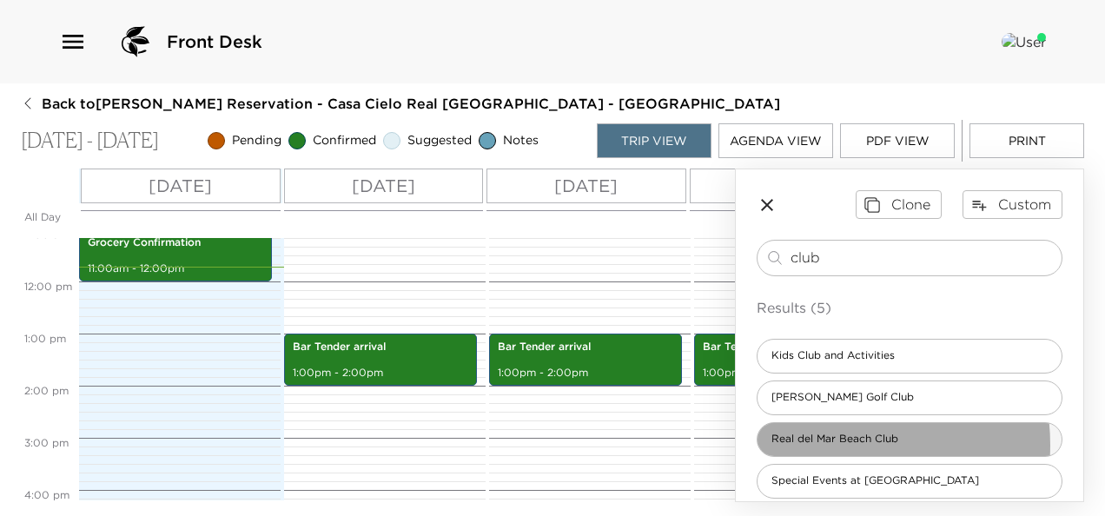
click at [827, 443] on span "Real del Mar Beach Club" at bounding box center [834, 439] width 155 height 15
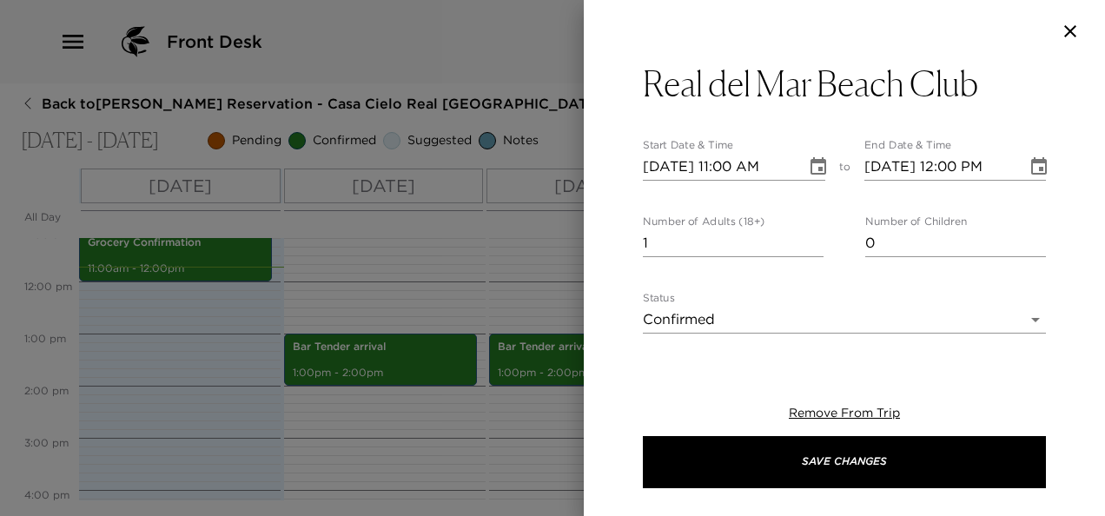
type textarea "Your reservation has been confirmed at the Real del Mar Beach Club. Payment Inf…"
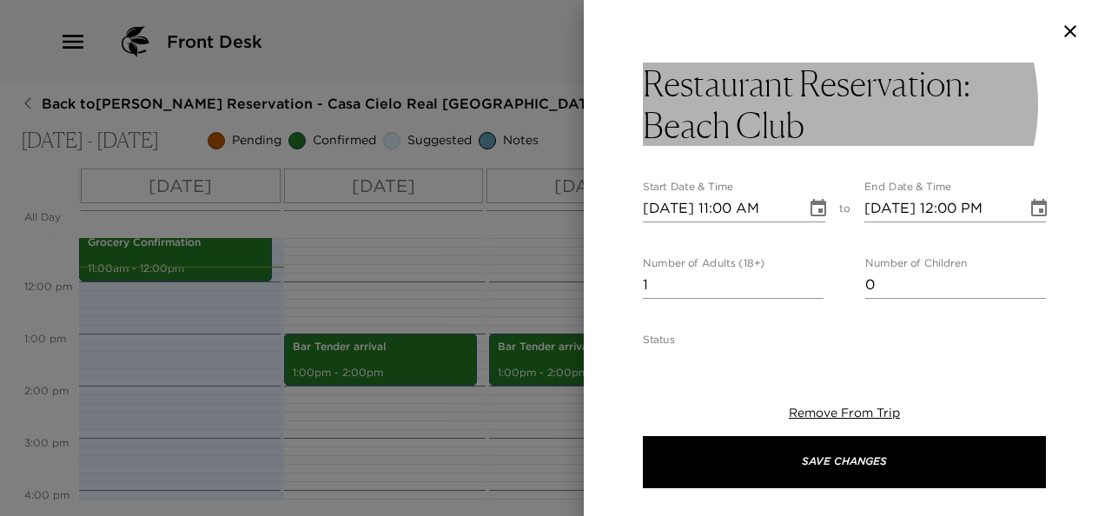
click at [849, 89] on h3 "Restaurant Reservation: Beach Club" at bounding box center [844, 104] width 403 height 83
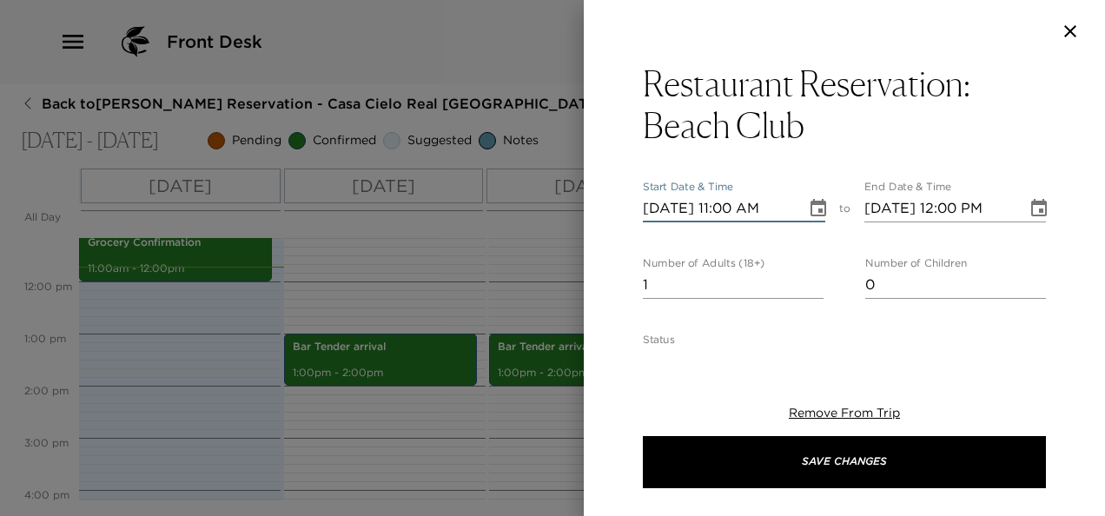
type input "10/03/2025 11:00 AM"
type input "10/03/2025 12:00 PM"
type input "10/04/2025 11:00 AM"
type input "10/04/2025 12:00 PM"
type input "10/04/2025 07:00 PM"
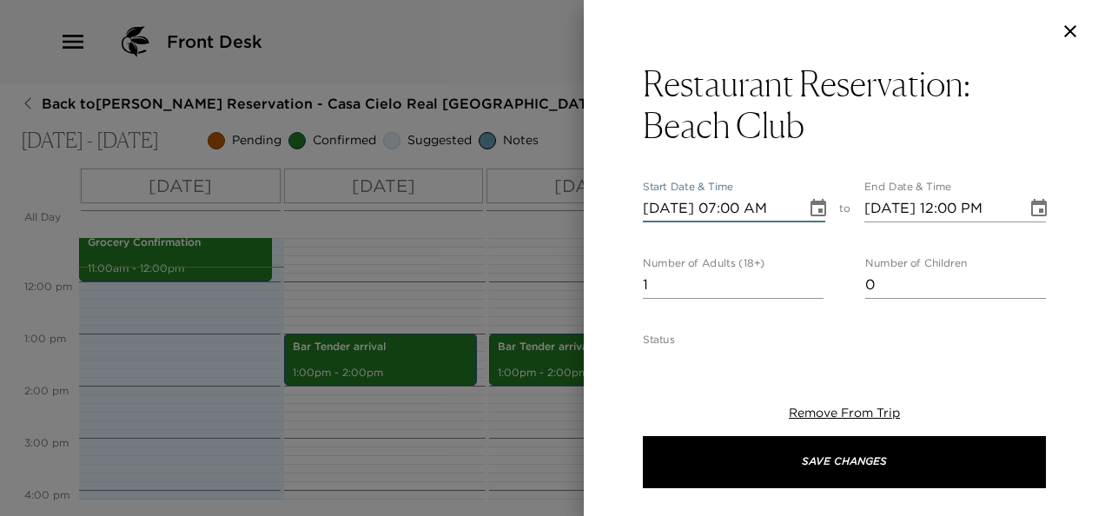
type input "10/04/2025 08:00 PM"
type input "10/04/2025 07:00 PM"
type input "8"
click at [643, 436] on button "Save Changes" at bounding box center [844, 462] width 403 height 52
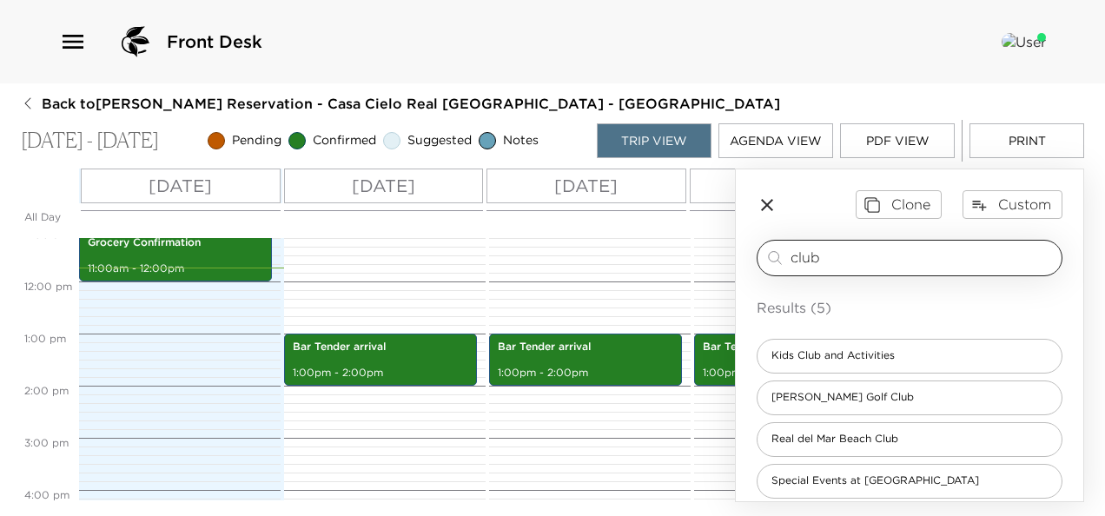
drag, startPoint x: 884, startPoint y: 264, endPoint x: 926, endPoint y: 255, distance: 42.6
click at [884, 264] on input "club" at bounding box center [922, 258] width 264 height 20
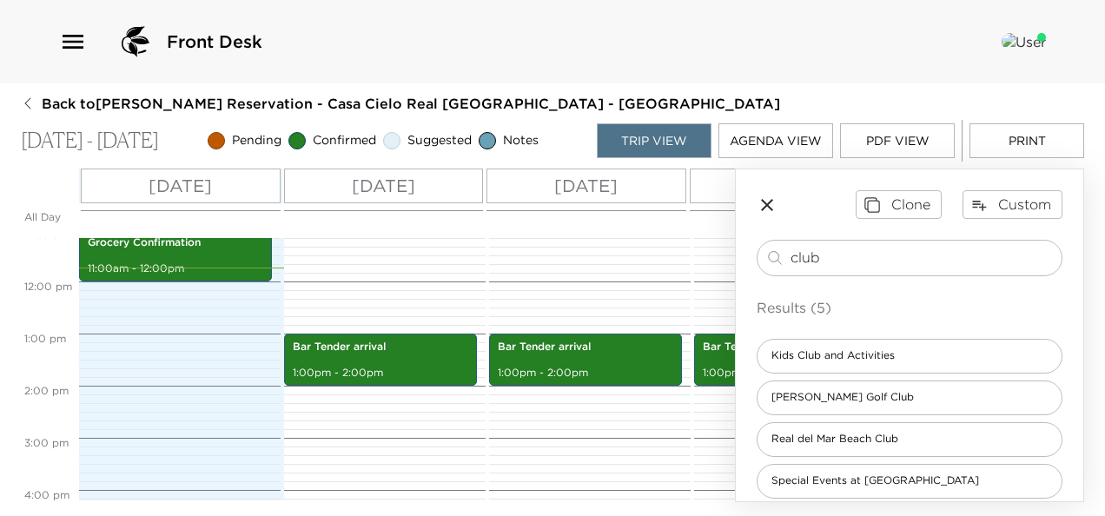
scroll to position [561, 0]
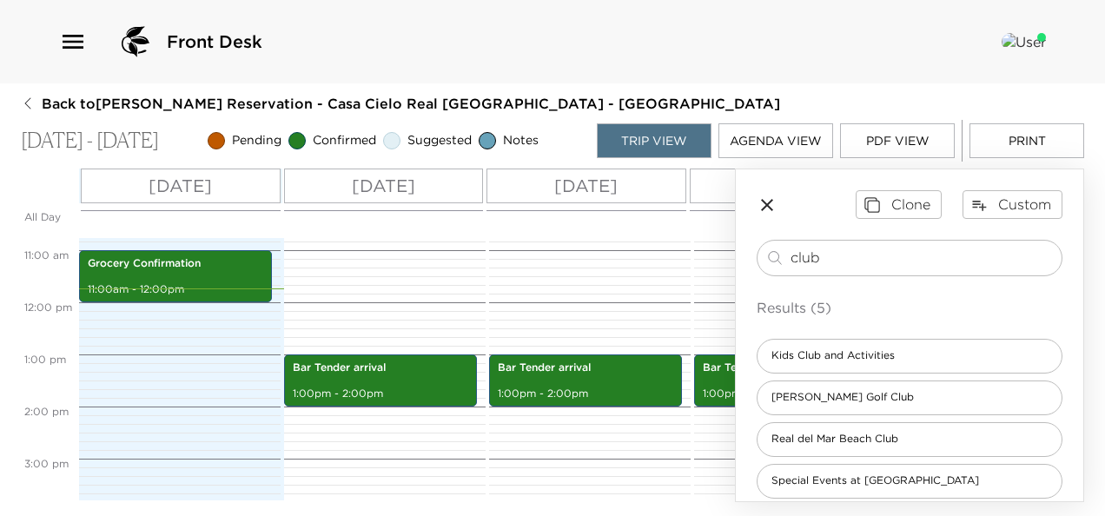
drag, startPoint x: 926, startPoint y: 255, endPoint x: 604, endPoint y: 251, distance: 322.3
click at [604, 251] on div "All Day Thu 10/02 Fri 10/03 Sat 10/04 Sun 10/05 Mon 10/06 Tue 10/07 12:00 AM 1:…" at bounding box center [552, 335] width 1063 height 334
type input "spa"
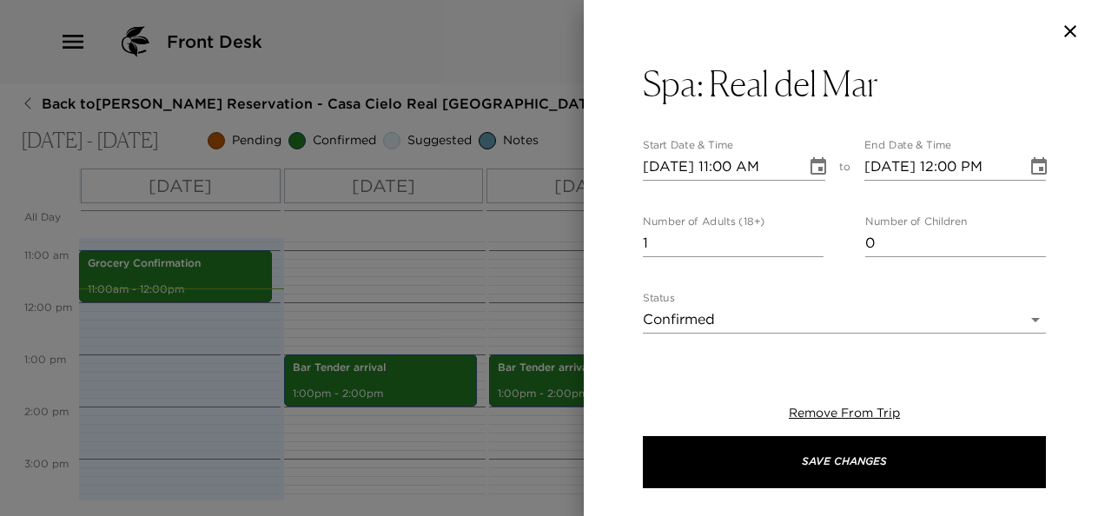
type textarea "A _____ minutes massage is confirmed for ___ at the Real del Mar Spa. Plan to a…"
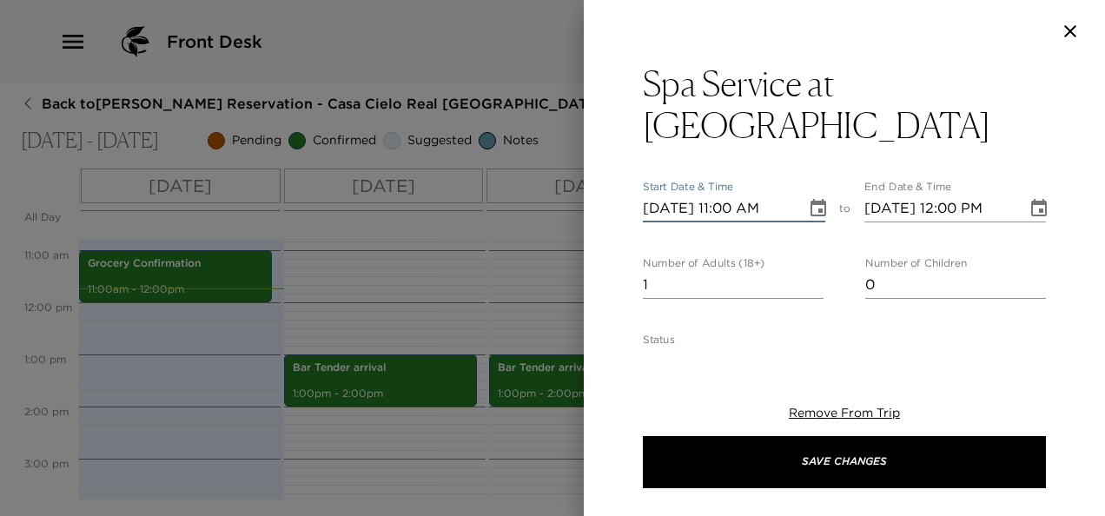
type input "10/04/2025 11:00 AM"
type input "10/04/2025 12:00 PM"
type input "10/04/2025 12:30 PM"
type input "10/04/2025 01:30 PM"
type input "10/04/2025 12:30 PM"
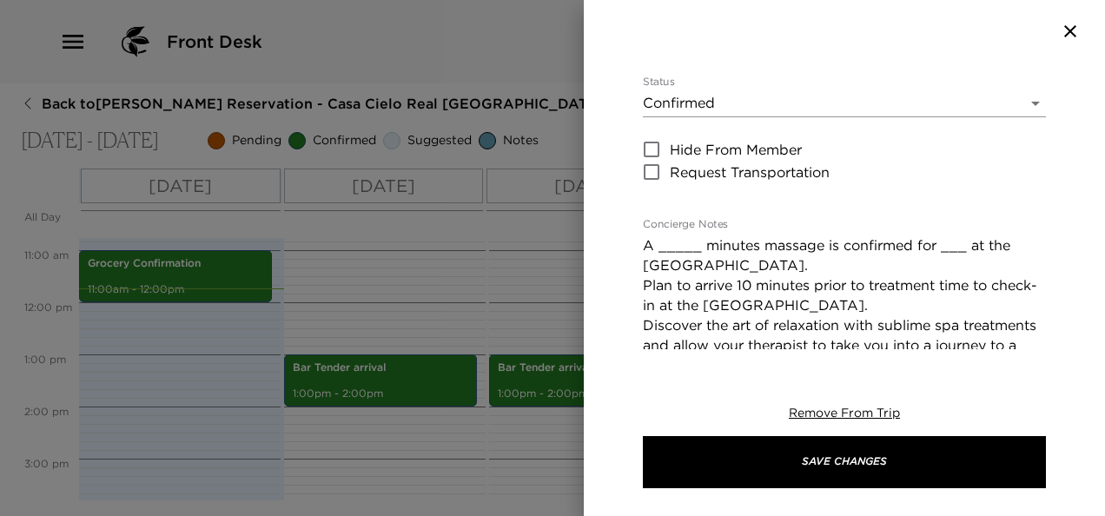
scroll to position [261, 0]
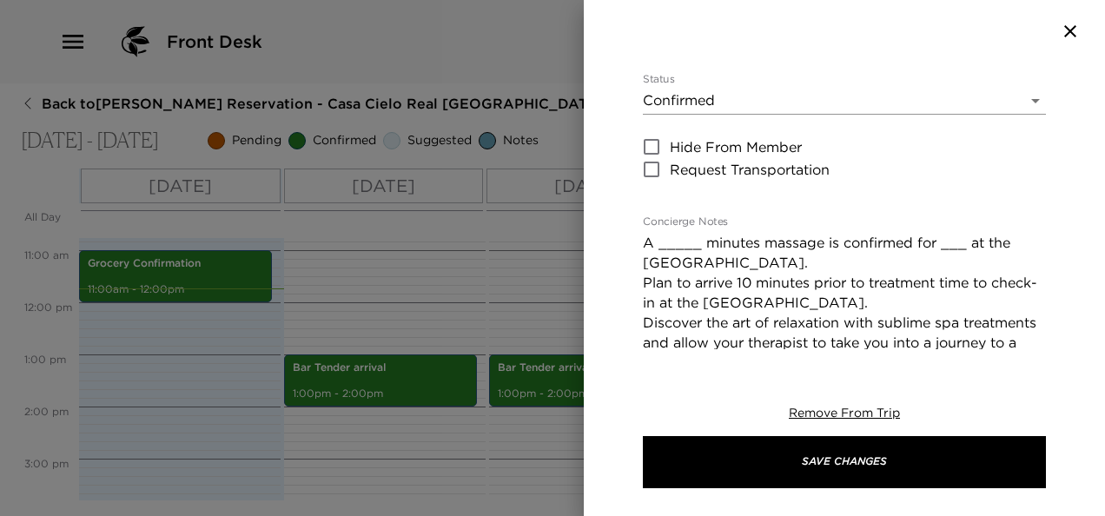
type input "3"
click at [681, 233] on textarea "A _____ minutes massage is confirmed for ___ at the Real del Mar Spa. Plan to a…" at bounding box center [844, 363] width 403 height 260
click at [923, 233] on textarea "Three 90 minutes massage is confirmed for ___ at the Real del Mar Spa. Plan to …" at bounding box center [844, 363] width 403 height 260
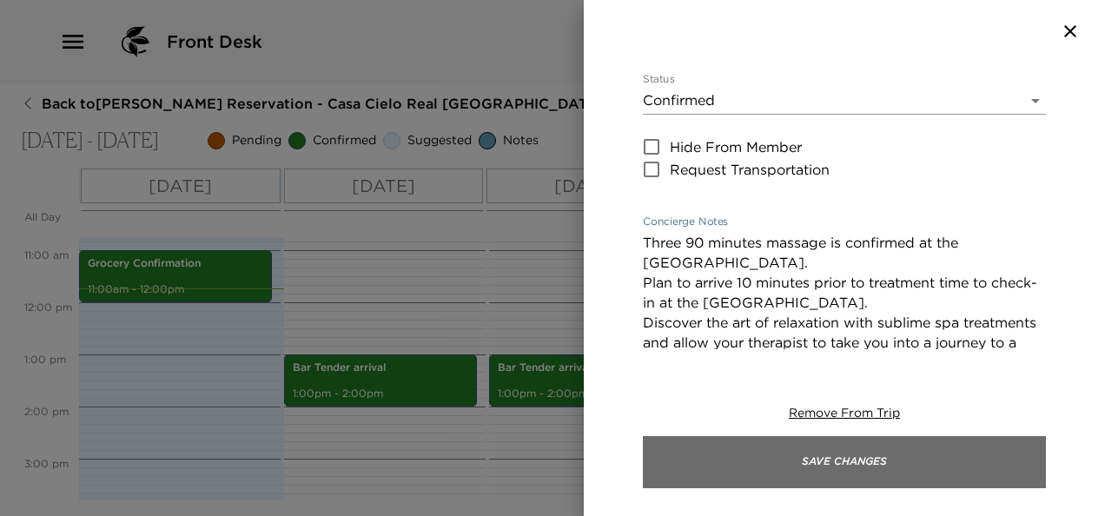
type textarea "Three 90 minutes massage is confirmed at the Real del Mar Spa. Plan to arrive 1…"
click at [884, 460] on button "Save Changes" at bounding box center [844, 462] width 403 height 52
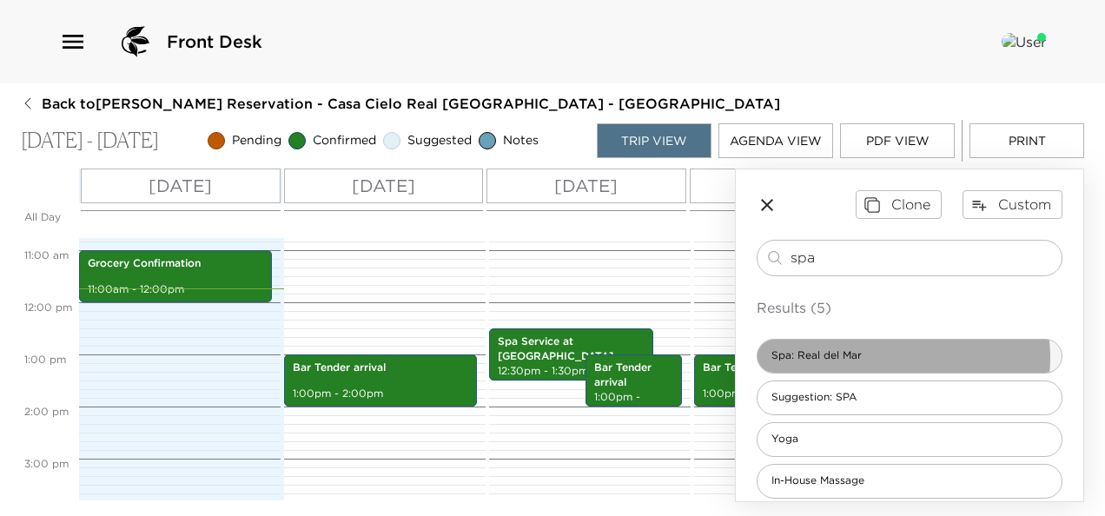
click at [897, 356] on div "Spa: Real del Mar" at bounding box center [909, 356] width 306 height 35
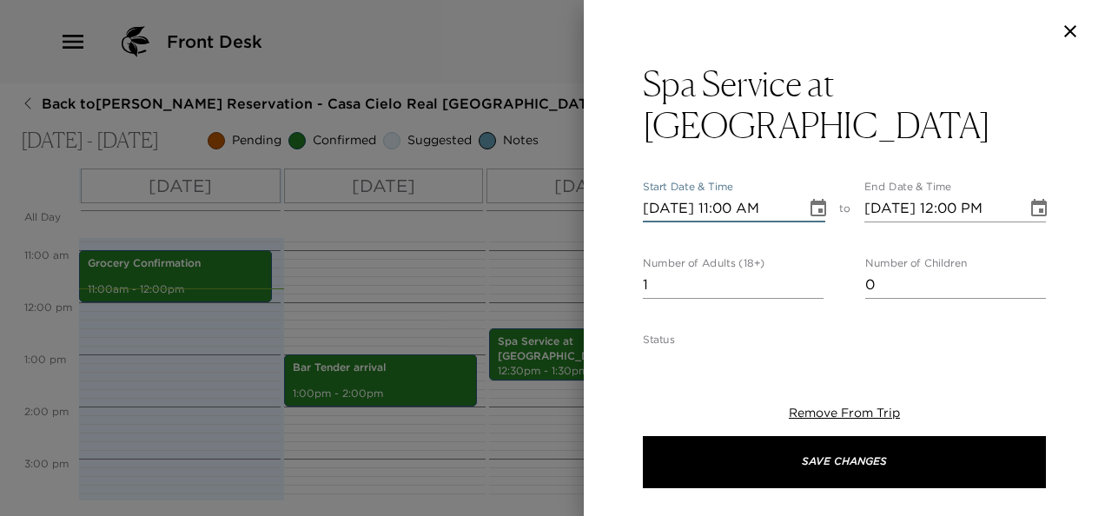
type input "10/05/2025 11:00 AM"
type input "10/05/2025 12:00 PM"
type input "10/05/2025 01:00 PM"
type input "10/05/2025 02:00 PM"
type input "10/05/2025 01:00 PM"
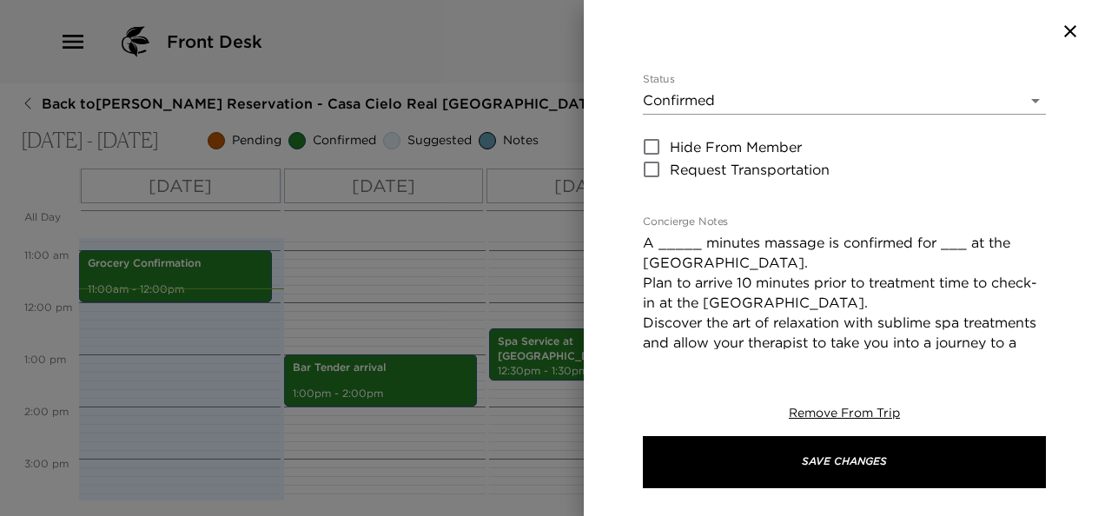
type input "3"
click at [669, 233] on textarea "A _____ minutes massage is confirmed for ___ at the Real del Mar Spa. Plan to a…" at bounding box center [844, 363] width 403 height 260
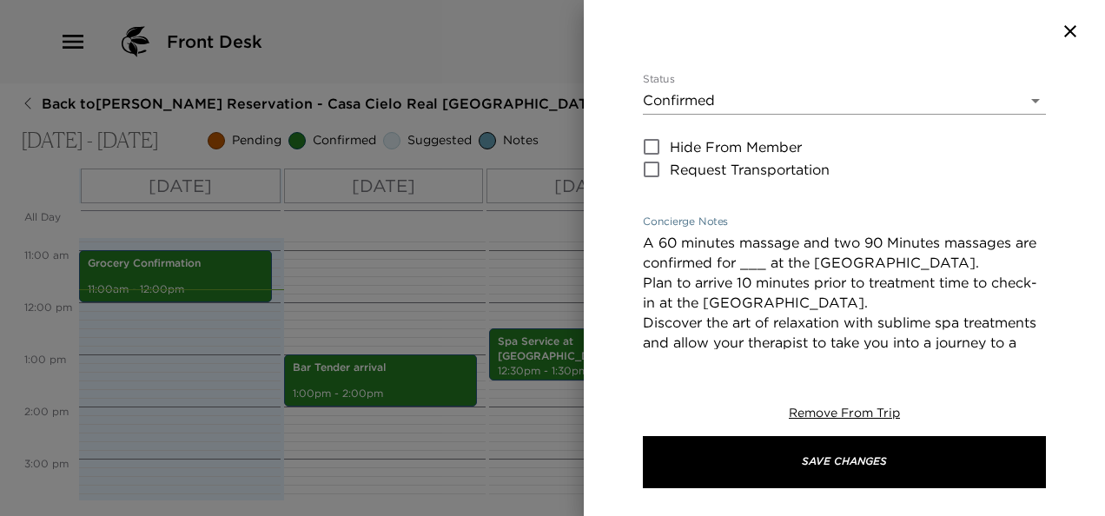
click at [730, 233] on textarea "A 60 minutes massage and two 90 Minutes massages are confirmed for ___ at the R…" at bounding box center [844, 363] width 403 height 260
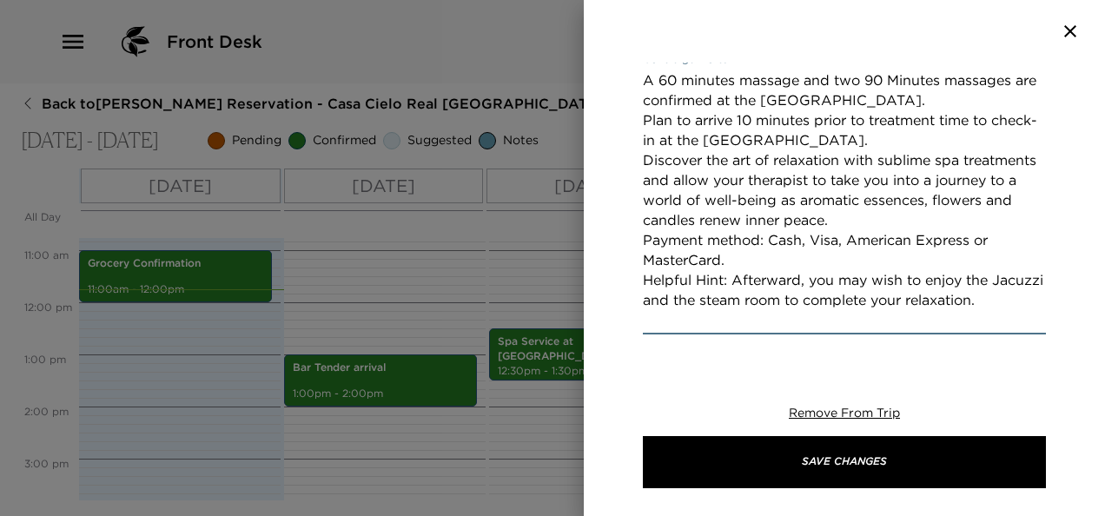
scroll to position [522, 0]
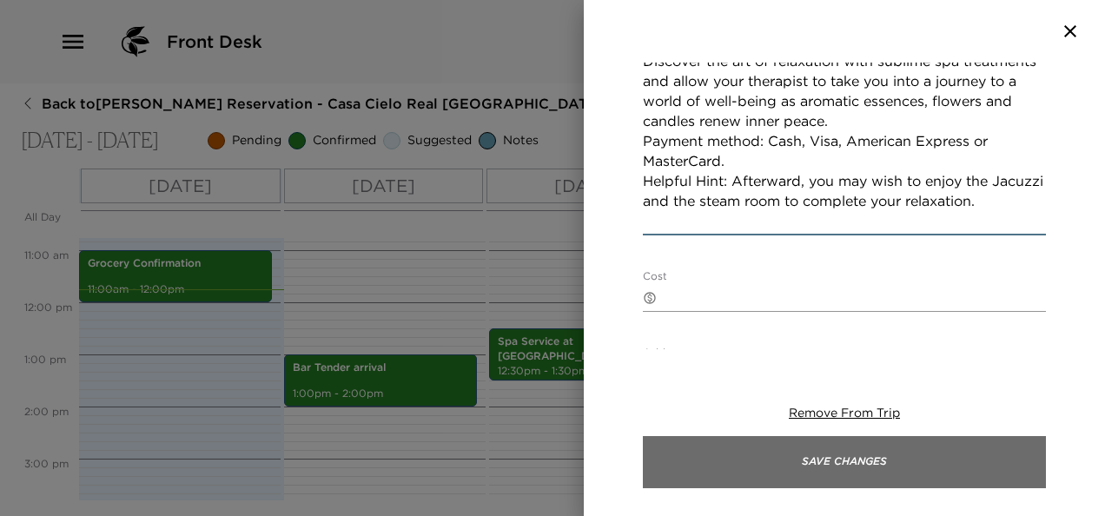
type textarea "A 60 minutes massage and two 90 Minutes massages are confirmed at the Real del …"
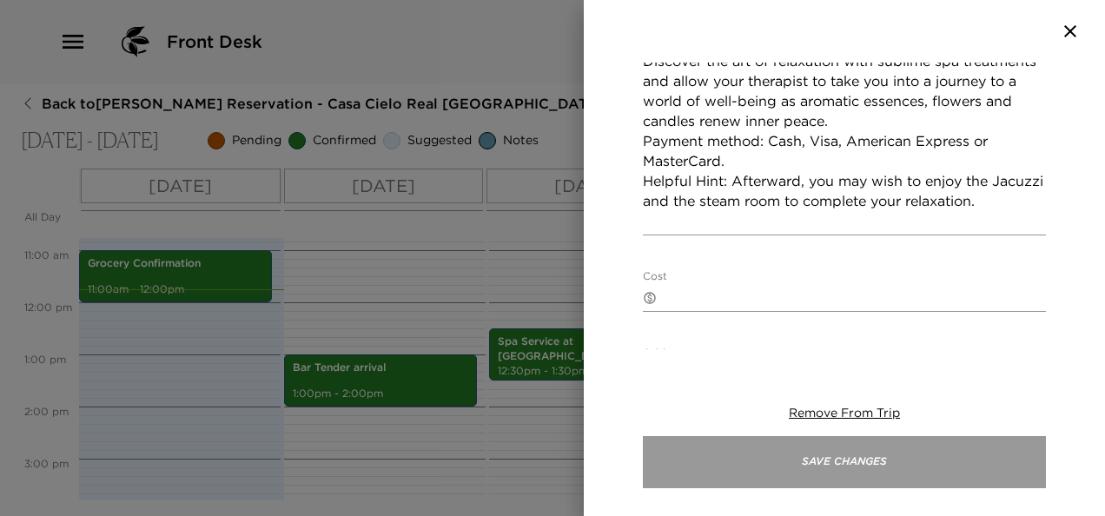
click at [825, 455] on button "Save Changes" at bounding box center [844, 462] width 403 height 52
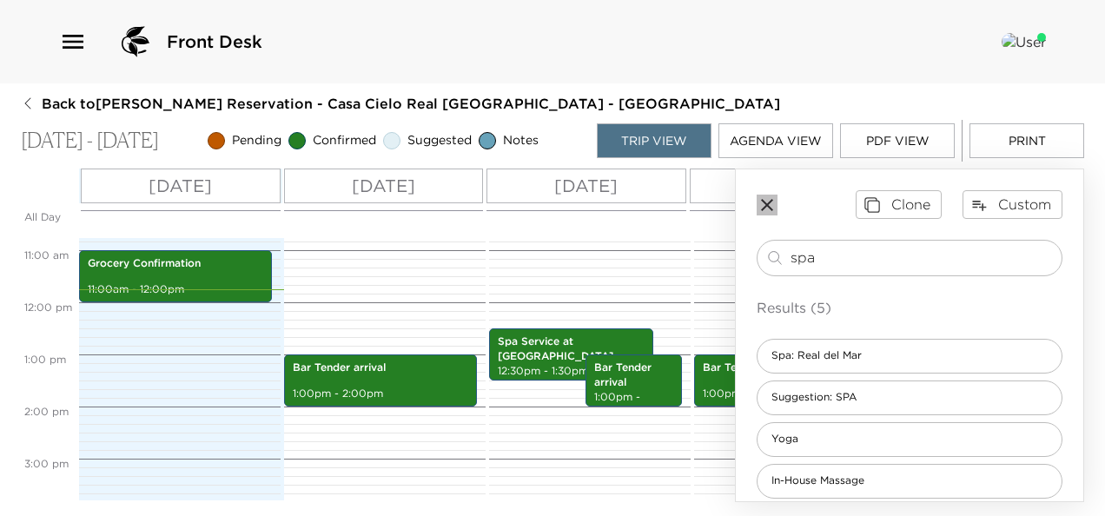
click at [774, 206] on icon "button" at bounding box center [766, 205] width 21 height 21
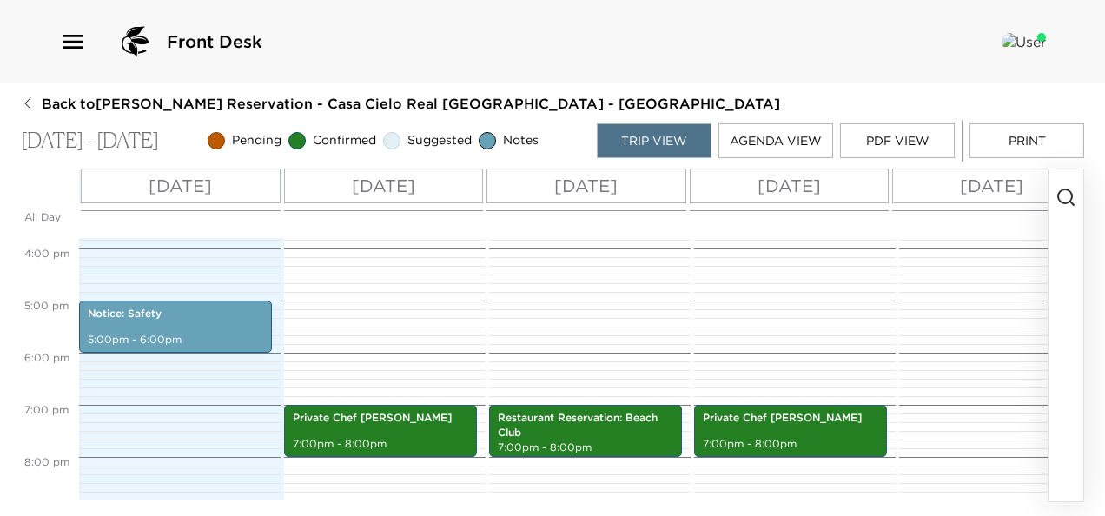
scroll to position [654, 0]
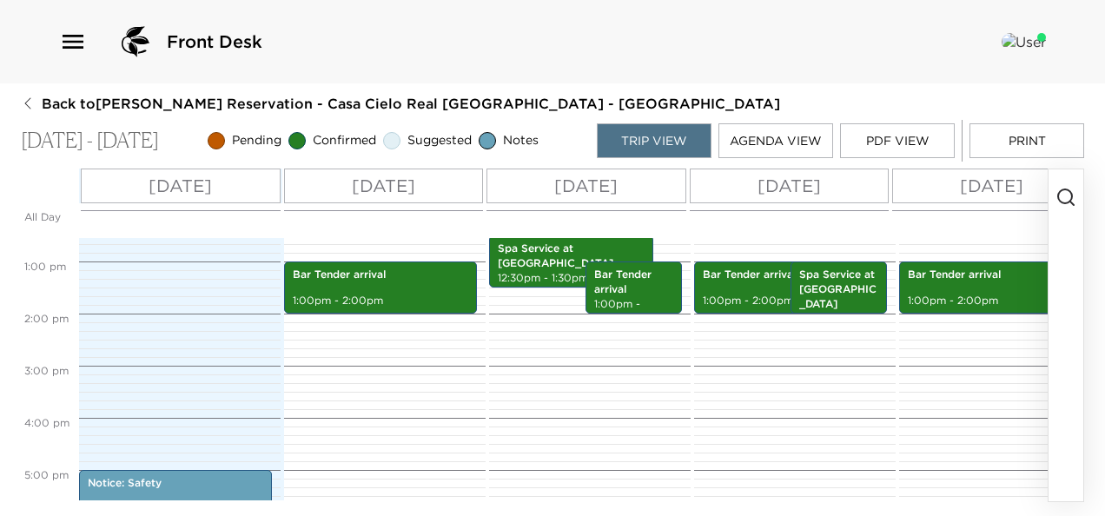
click at [638, 43] on div "Front Desk" at bounding box center [552, 42] width 987 height 42
click at [323, 36] on div "Front Desk" at bounding box center [552, 42] width 987 height 42
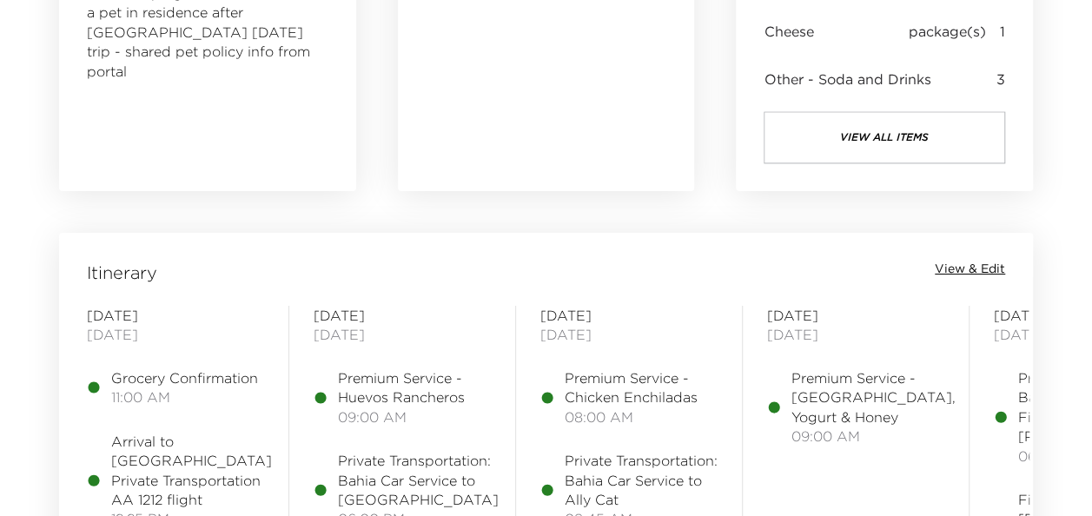
scroll to position [1303, 0]
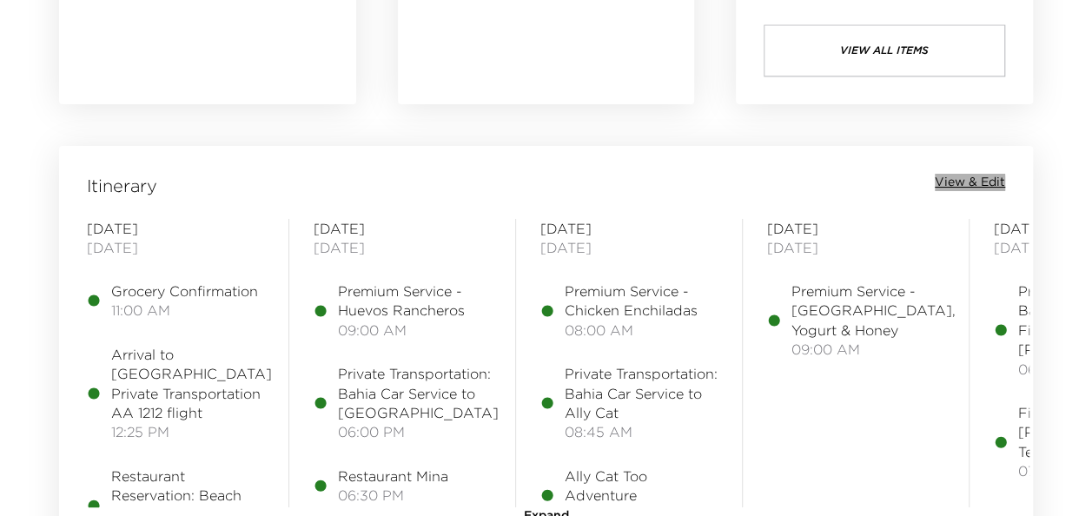
click at [949, 182] on span "View & Edit" at bounding box center [970, 182] width 70 height 17
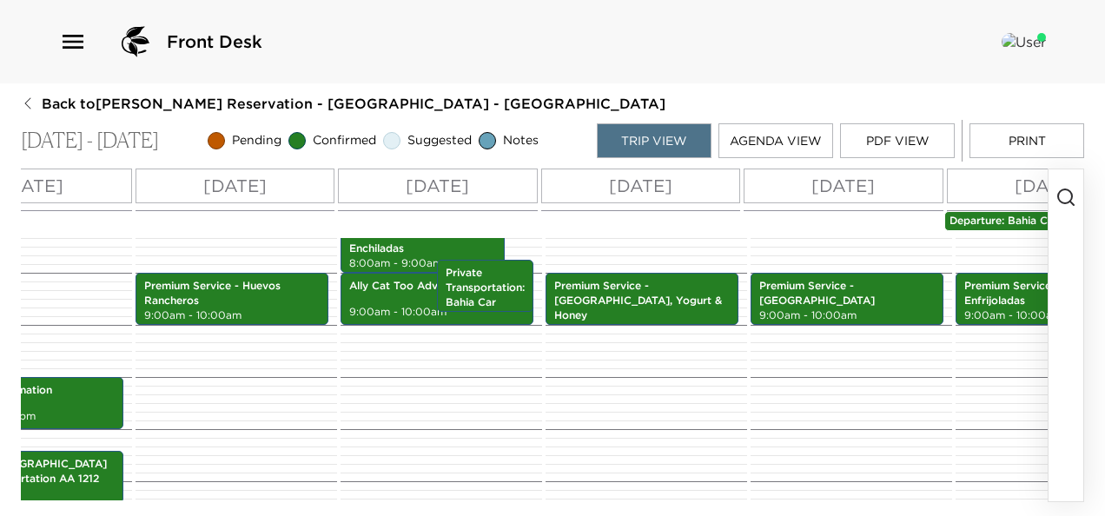
scroll to position [439, 0]
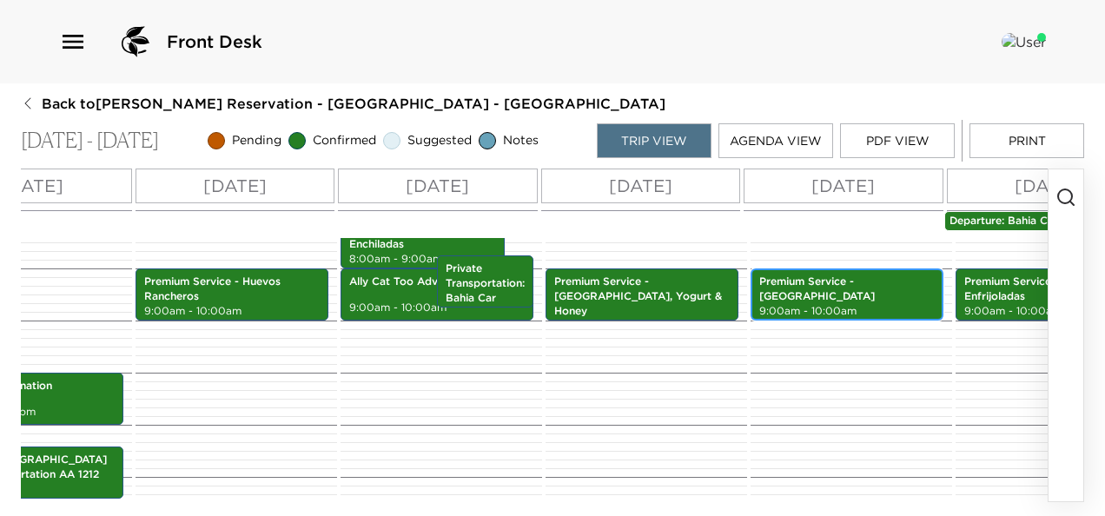
click at [859, 304] on p "9:00am - 10:00am" at bounding box center [846, 311] width 175 height 15
click at [877, 296] on div "Premium Service - [GEOGRAPHIC_DATA] 9:00am - 10:00am" at bounding box center [847, 294] width 182 height 47
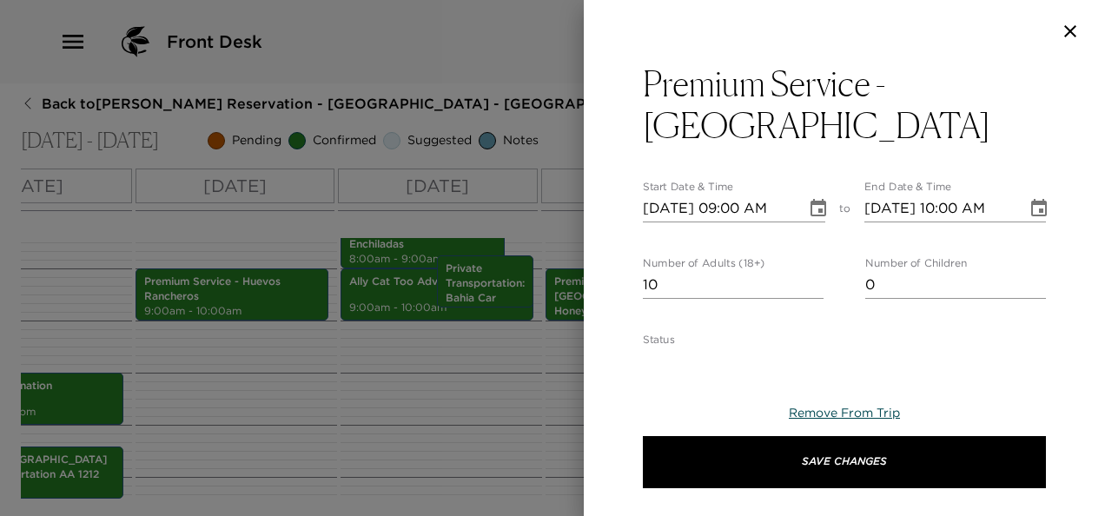
click at [870, 410] on span "Remove From Trip" at bounding box center [844, 413] width 111 height 16
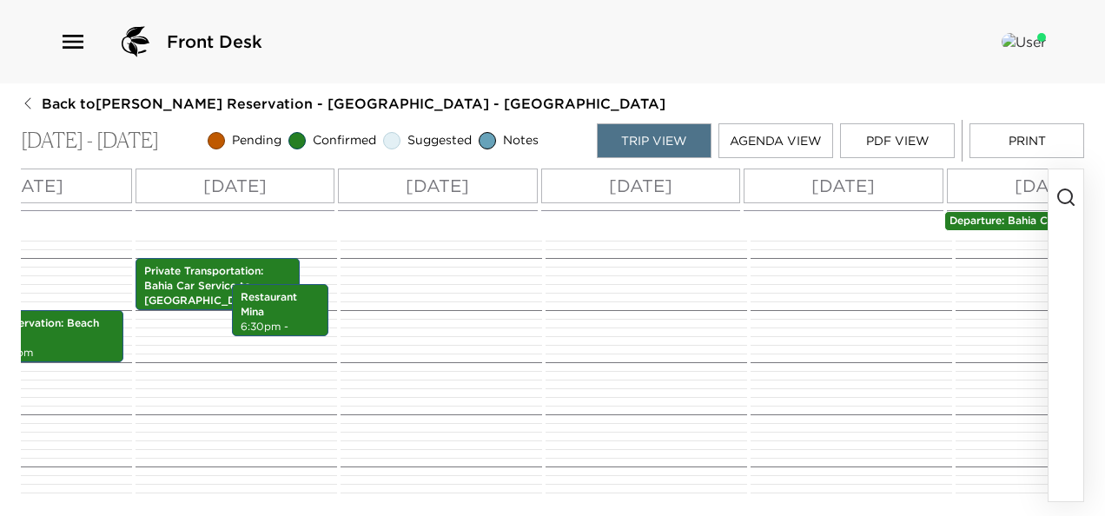
scroll to position [828, 0]
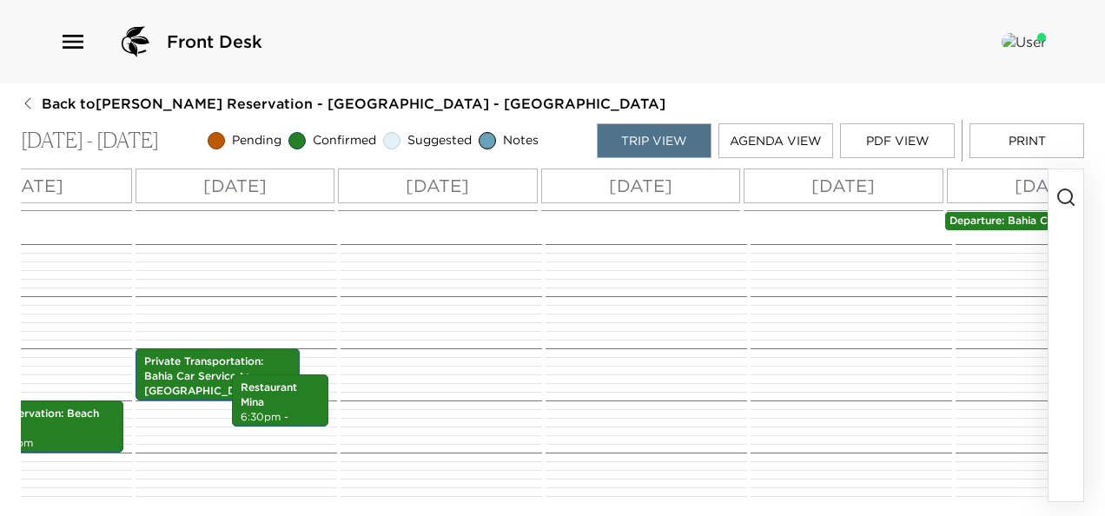
click at [708, 17] on div "Front Desk" at bounding box center [552, 41] width 1105 height 83
